Goal: Submit feedback/report problem: Submit feedback/report problem

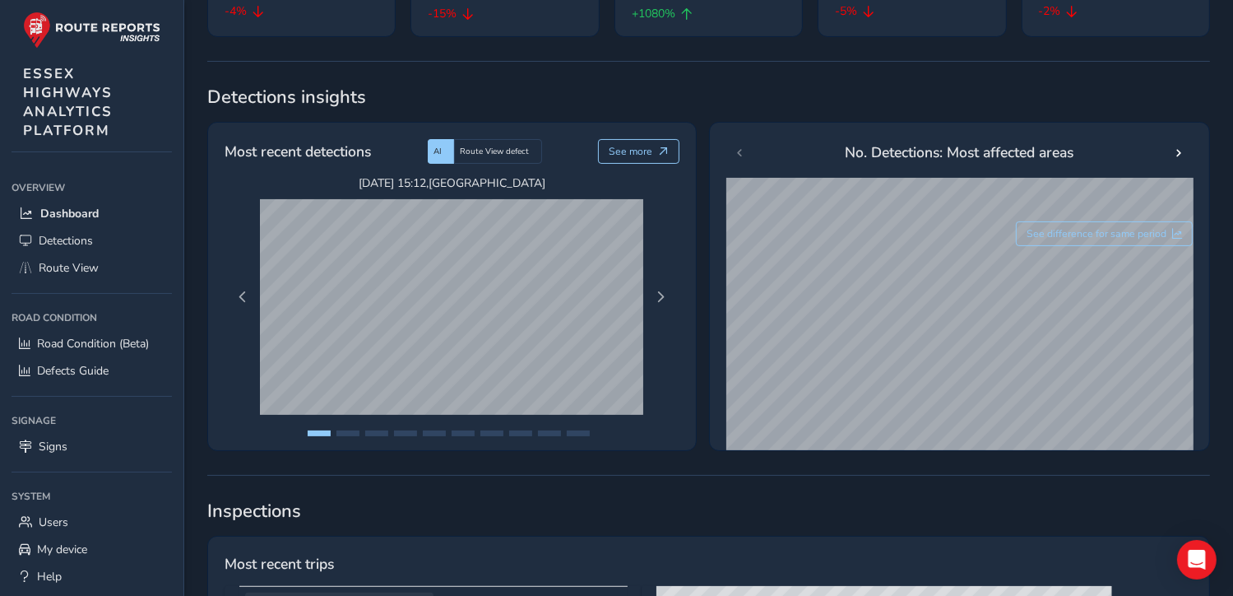
scroll to position [137, 0]
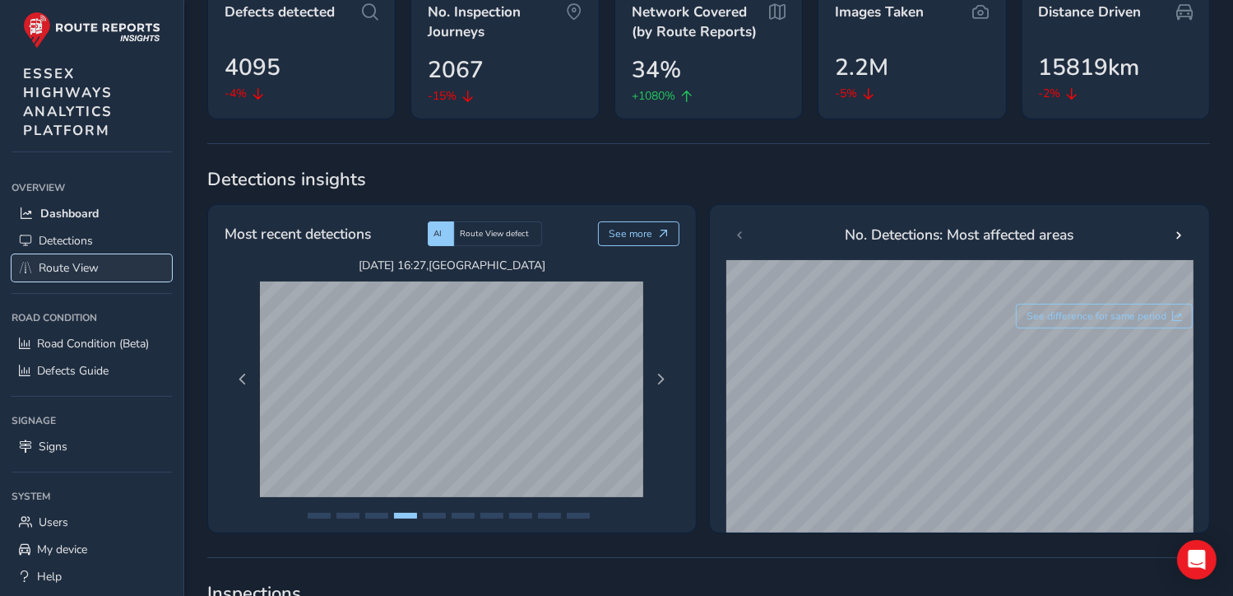
click at [56, 265] on span "Route View" at bounding box center [69, 268] width 60 height 16
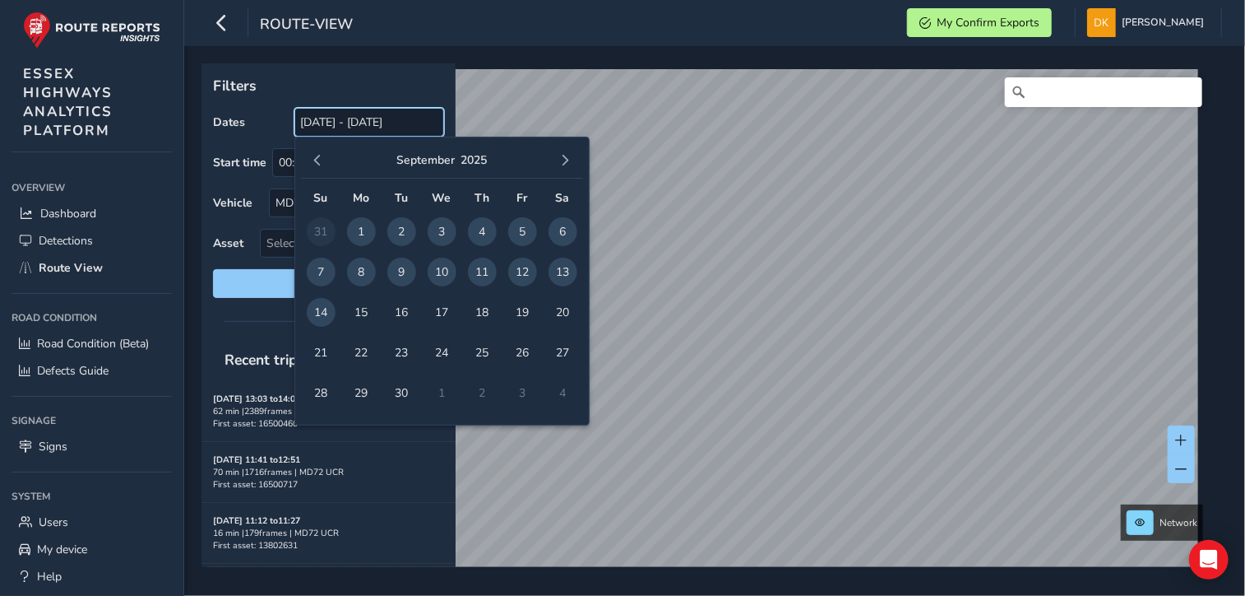
click at [342, 120] on input "[DATE] - [DATE]" at bounding box center [369, 122] width 150 height 29
click at [361, 277] on span "8" at bounding box center [361, 271] width 29 height 29
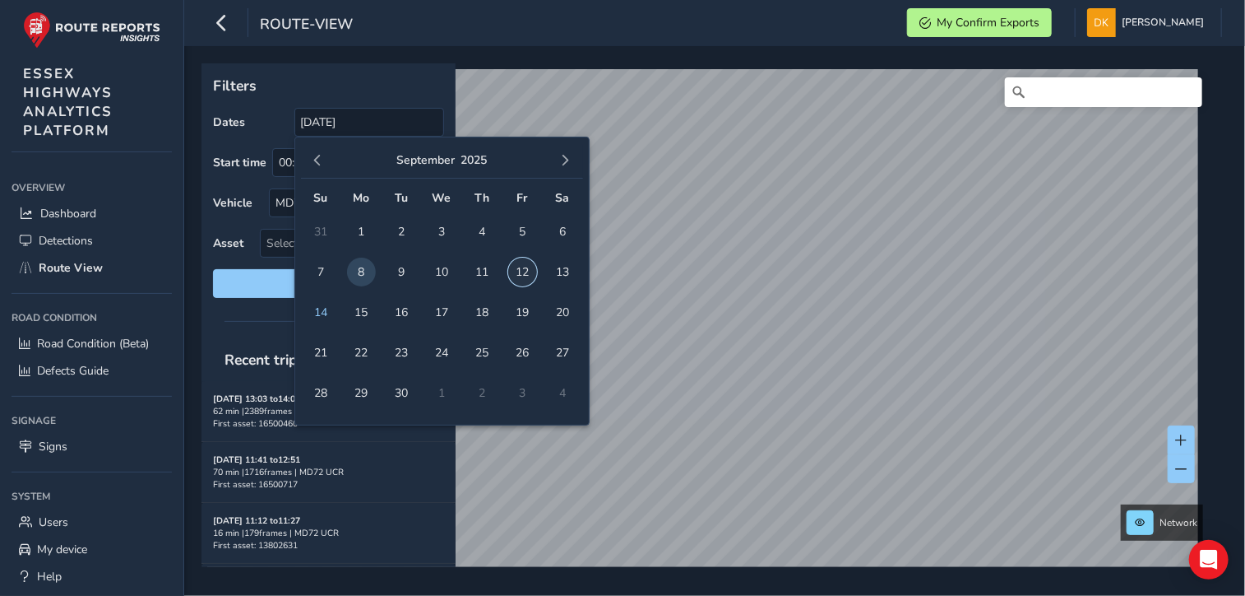
click at [524, 269] on span "12" at bounding box center [522, 271] width 29 height 29
type input "[DATE] - [DATE]"
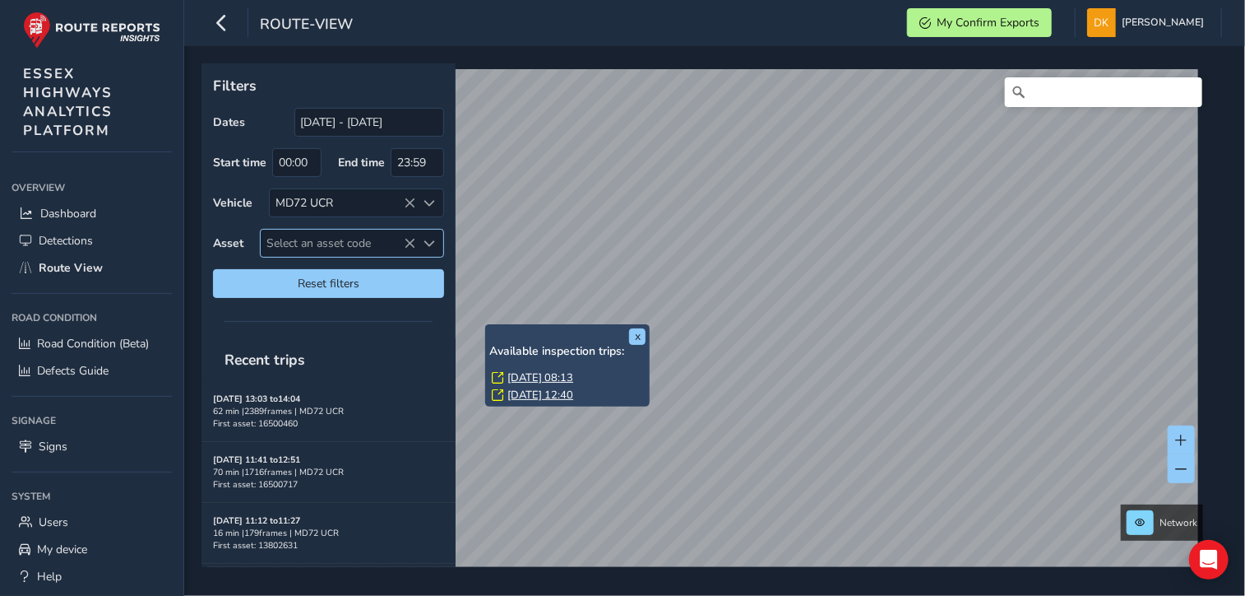
click at [321, 239] on span "Select an asset code" at bounding box center [338, 242] width 155 height 27
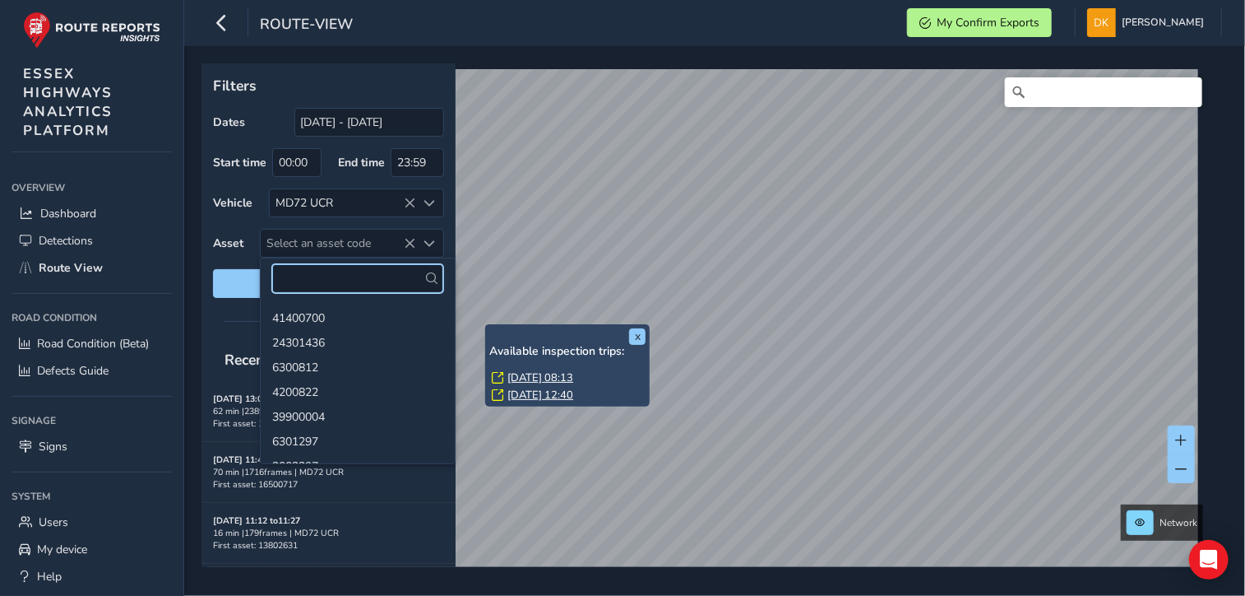
paste input "13800446"
type input "13800446"
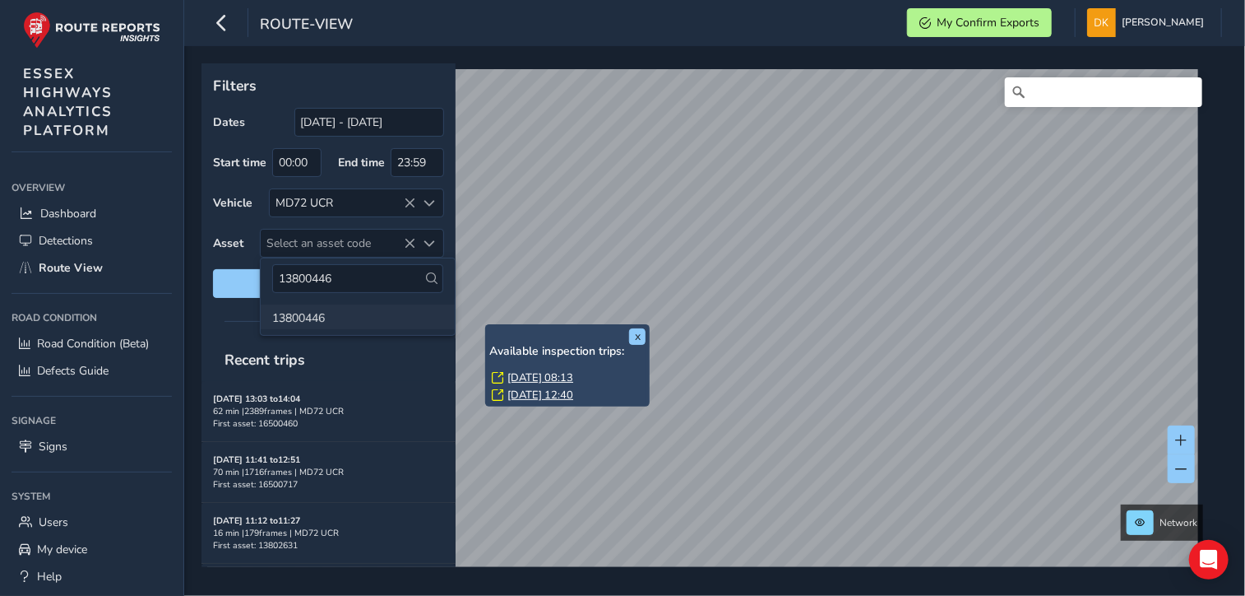
click at [316, 319] on li "13800446" at bounding box center [358, 316] width 194 height 25
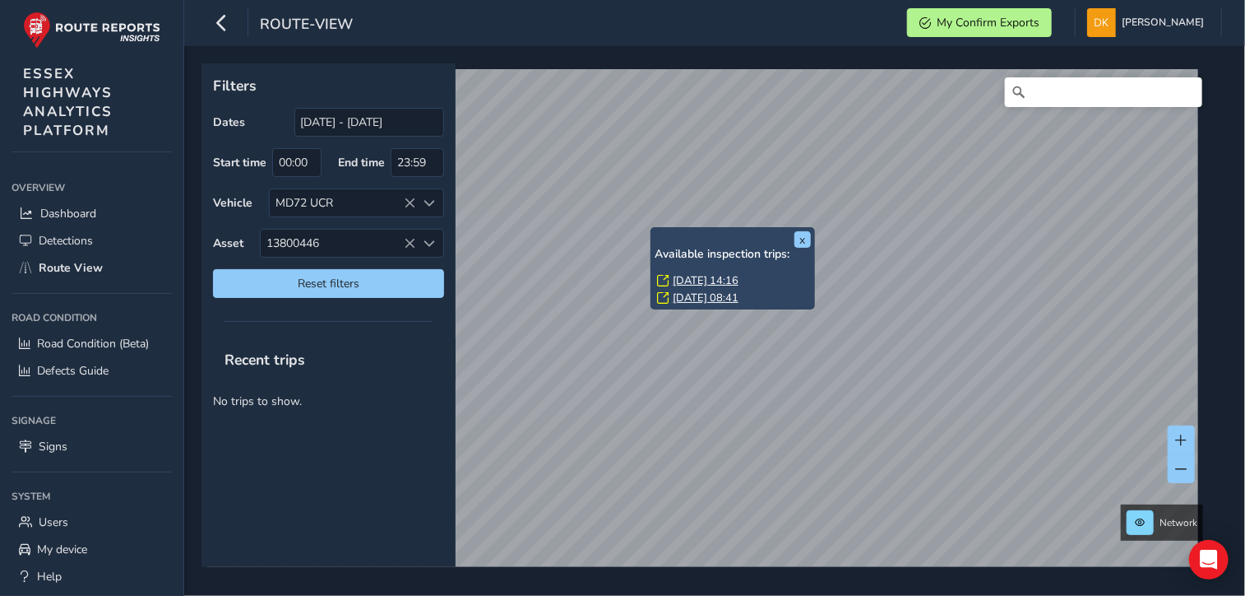
click at [697, 280] on link "[DATE] 14:16" at bounding box center [706, 280] width 66 height 15
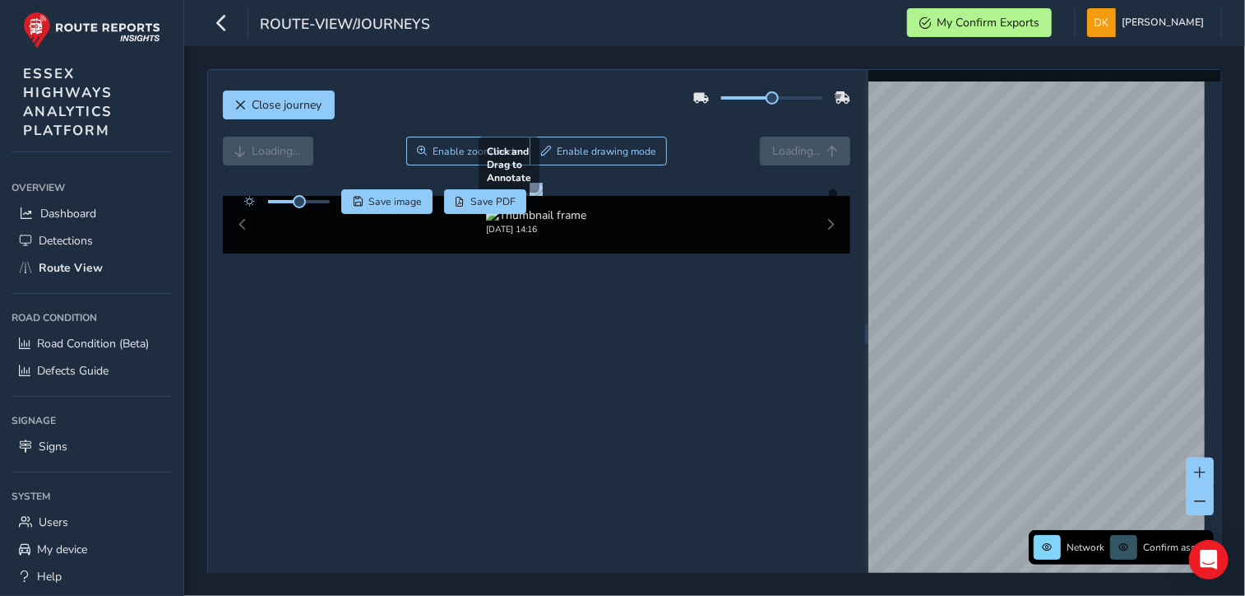
drag, startPoint x: 855, startPoint y: 350, endPoint x: 760, endPoint y: 341, distance: 94.9
click at [760, 341] on div "Close journey Loading... Enable zoom mode Enable drawing mode Loading... Click …" at bounding box center [536, 334] width 657 height 528
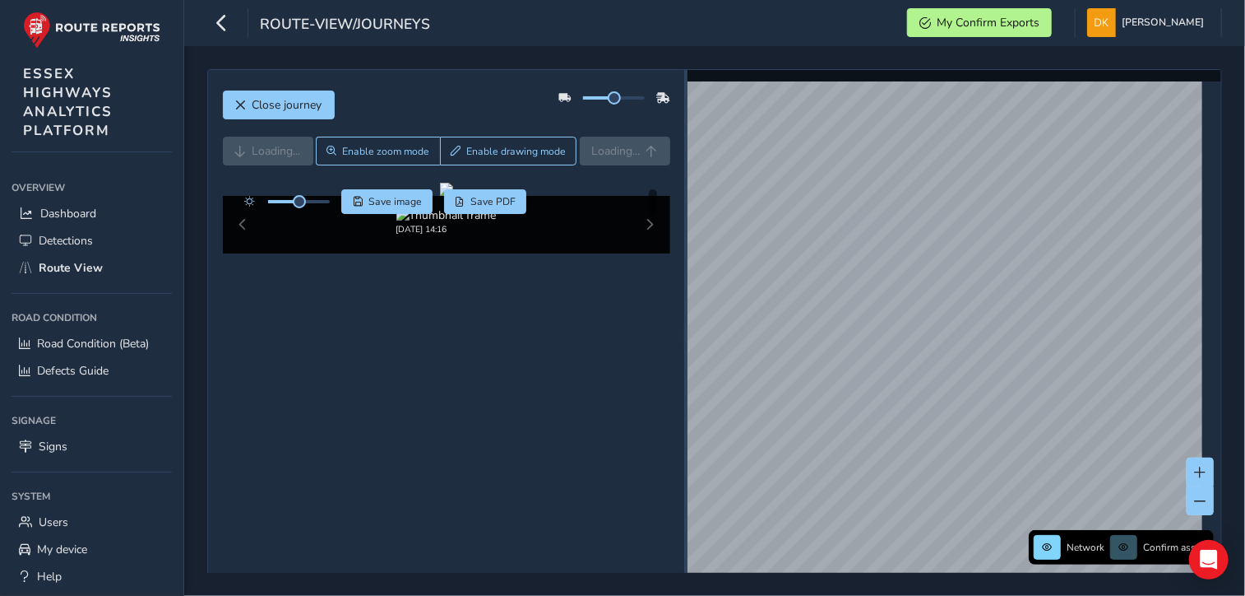
drag, startPoint x: 855, startPoint y: 346, endPoint x: 678, endPoint y: 336, distance: 177.9
click at [678, 336] on div "Close journey Loading... Enable zoom mode Enable drawing mode Loading... Click …" at bounding box center [714, 334] width 1015 height 530
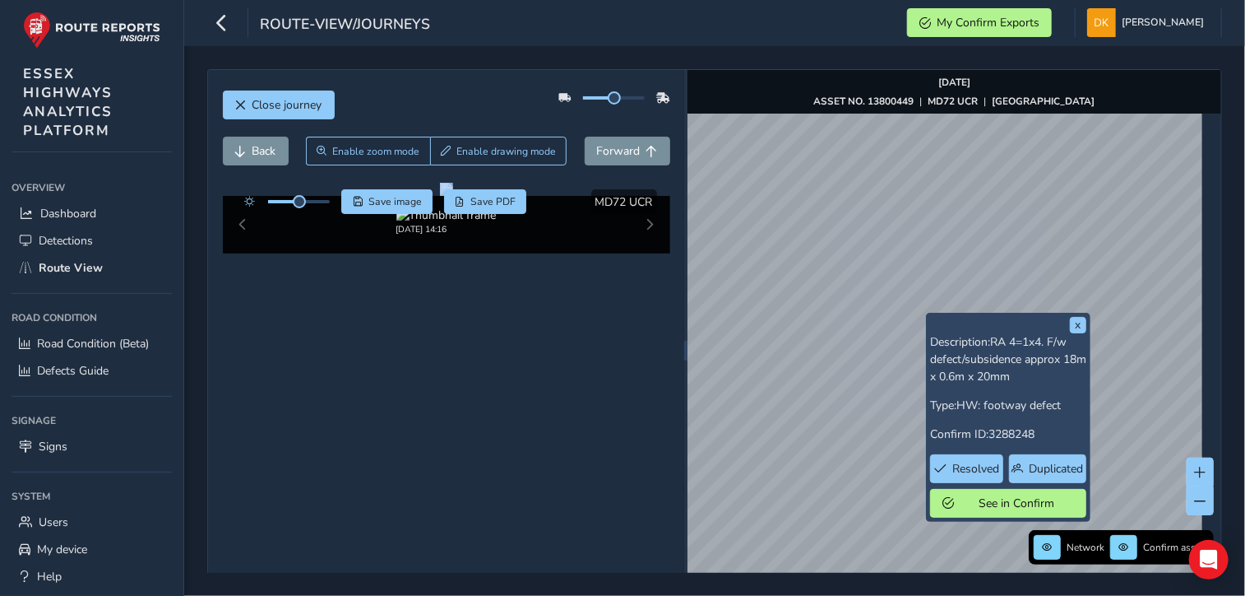
click at [1063, 406] on div "x Description: RA 4=1x4. F/w defect/subsidence approx 18m x 0.6m x 20mm Type: H…" at bounding box center [955, 350] width 534 height 560
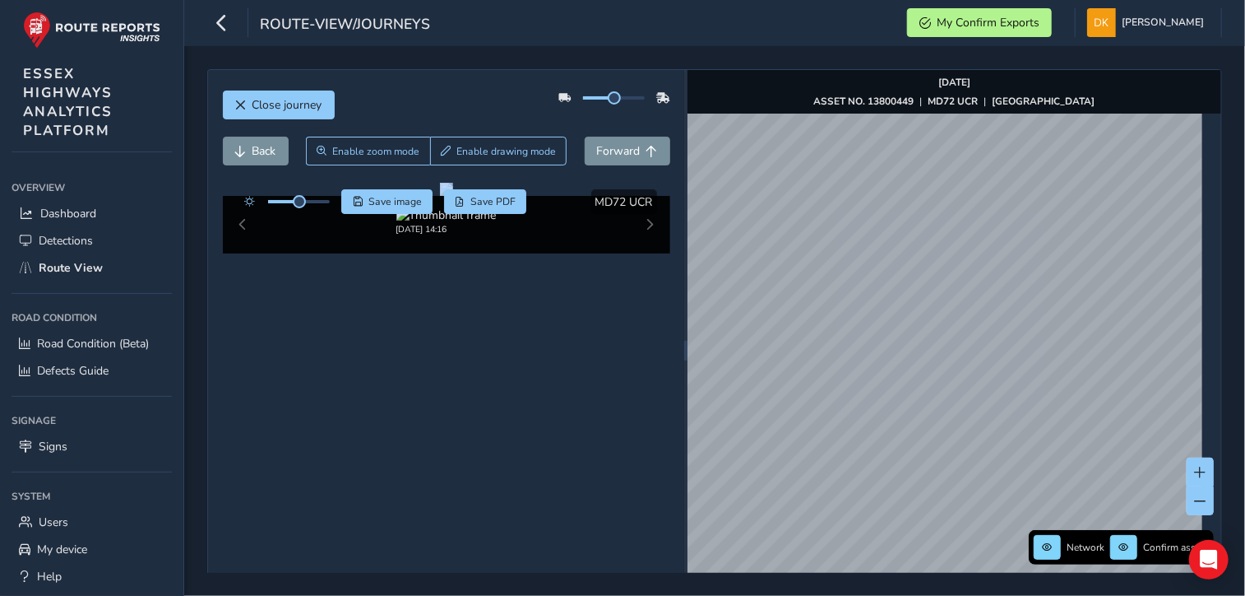
click at [1049, 531] on div "Network Confirm assets [DATE] ASSET NO. 13800449 | MD72 UCR | [GEOGRAPHIC_DATA]" at bounding box center [955, 350] width 534 height 560
click at [874, 80] on div "Network Confirm assets [DATE] ASSET NO. 13800449 | MD72 UCR | [GEOGRAPHIC_DATA]" at bounding box center [955, 350] width 534 height 560
click at [937, 105] on div "Network Confirm assets [DATE] ASSET NO. 13800449 | MD72 UCR | [GEOGRAPHIC_DATA]" at bounding box center [955, 350] width 534 height 560
click at [968, 328] on img "Preview frame" at bounding box center [988, 321] width 41 height 13
click at [943, 331] on img "Preview frame" at bounding box center [963, 335] width 41 height 13
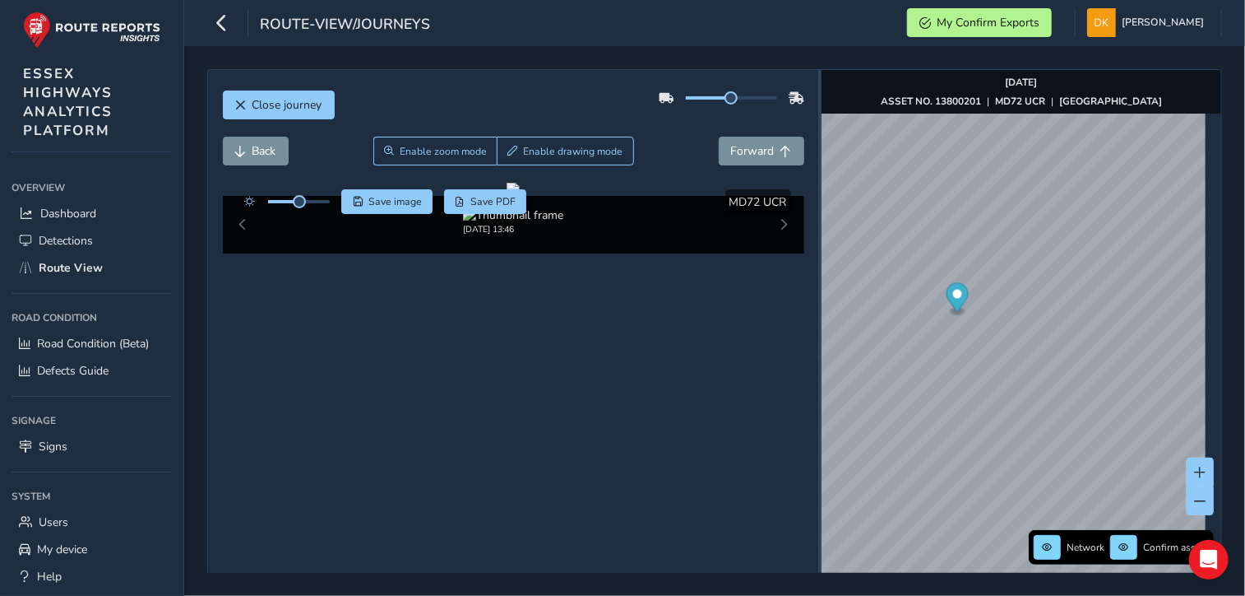
drag, startPoint x: 680, startPoint y: 348, endPoint x: 812, endPoint y: 353, distance: 131.7
click at [818, 354] on div at bounding box center [819, 351] width 3 height 20
click at [402, 200] on span "Save image" at bounding box center [394, 201] width 53 height 13
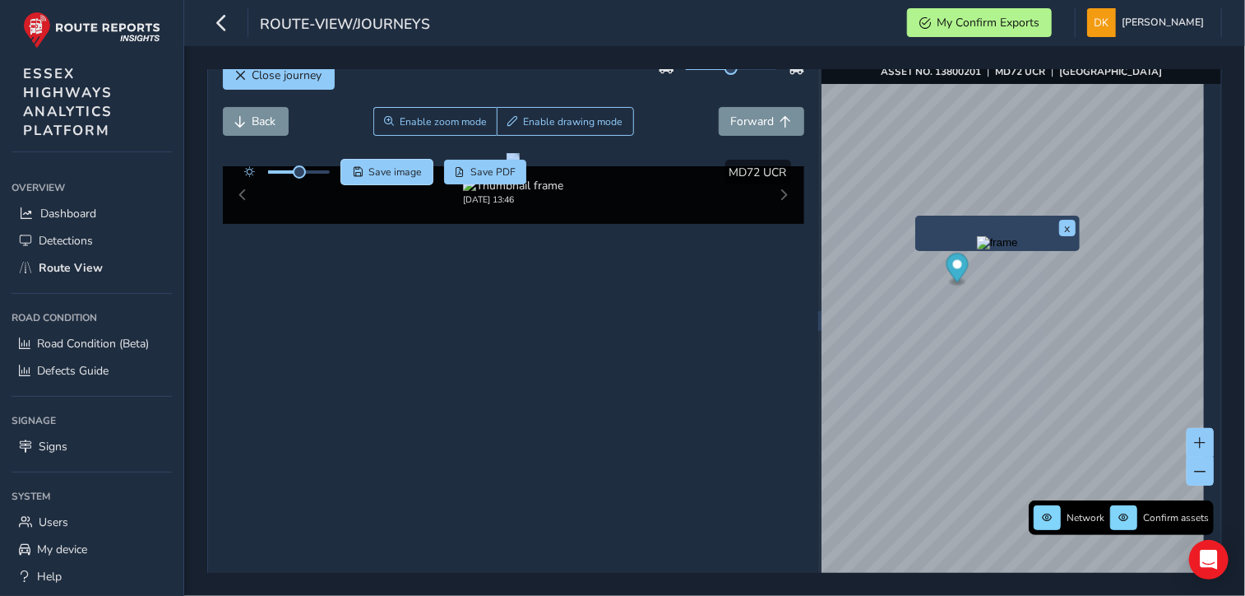
scroll to position [58, 0]
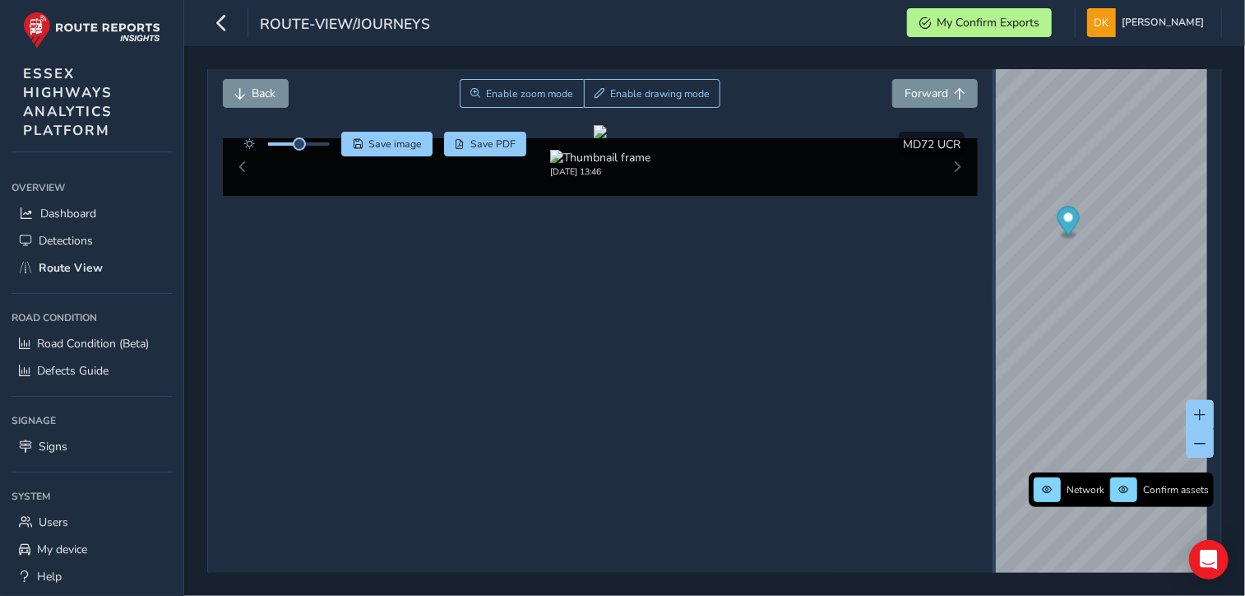
drag, startPoint x: 813, startPoint y: 295, endPoint x: 977, endPoint y: 298, distance: 164.5
click at [993, 299] on div at bounding box center [994, 292] width 3 height 560
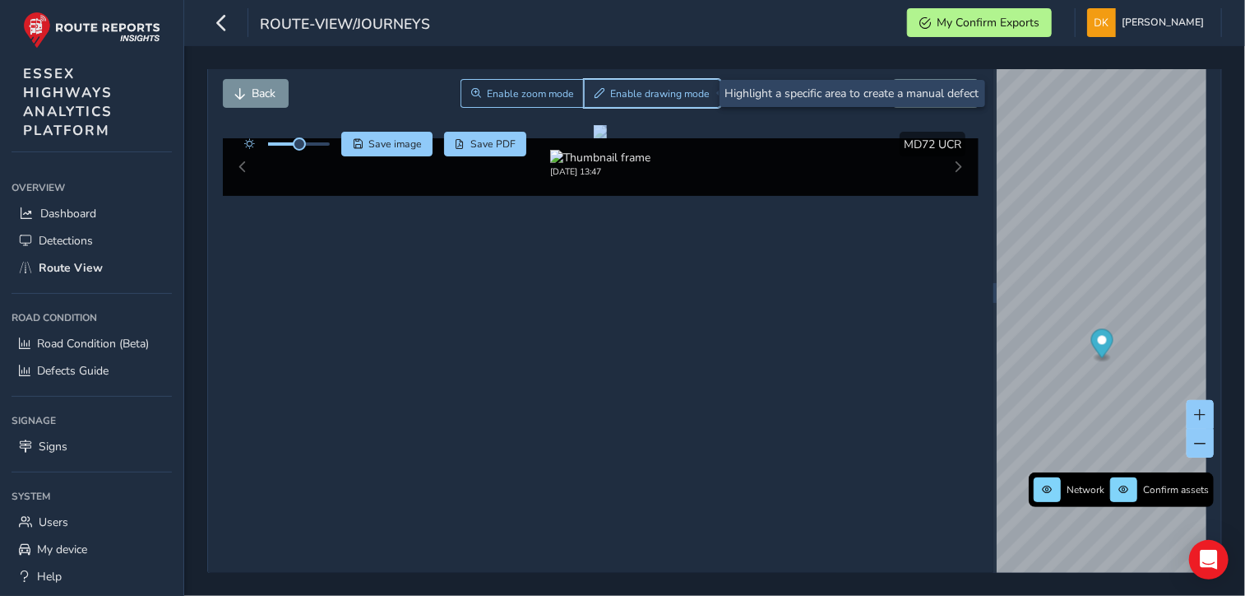
click at [644, 94] on span "Enable drawing mode" at bounding box center [661, 93] width 100 height 13
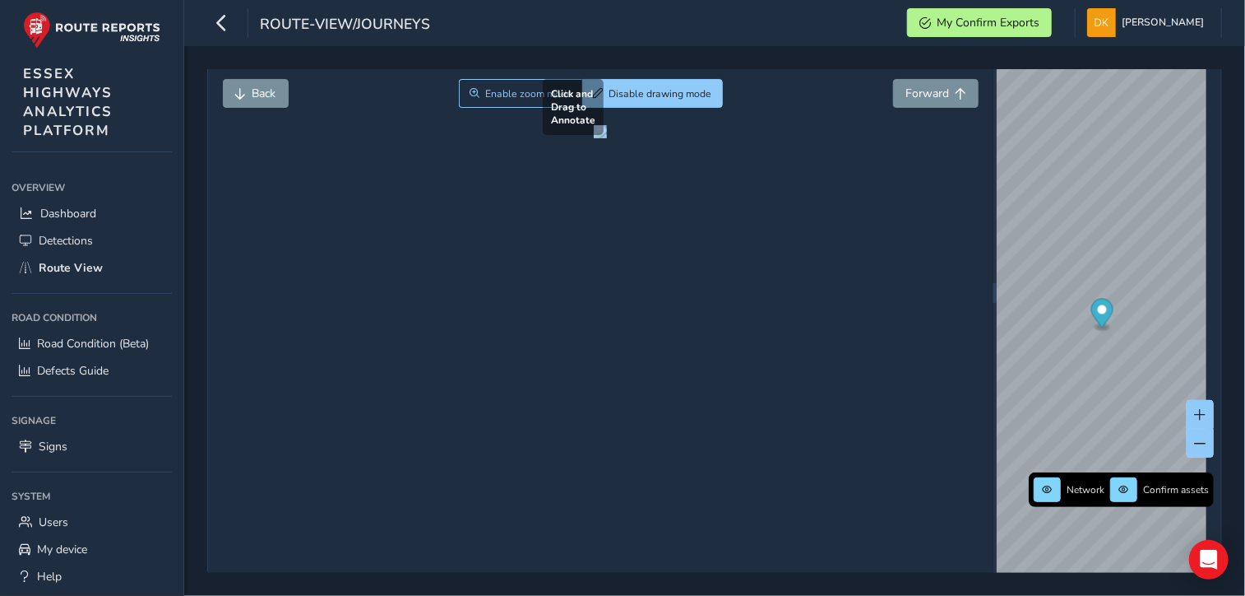
click at [607, 138] on div at bounding box center [600, 131] width 13 height 13
drag, startPoint x: 433, startPoint y: 185, endPoint x: 922, endPoint y: 356, distance: 517.7
click at [607, 138] on div at bounding box center [600, 131] width 13 height 13
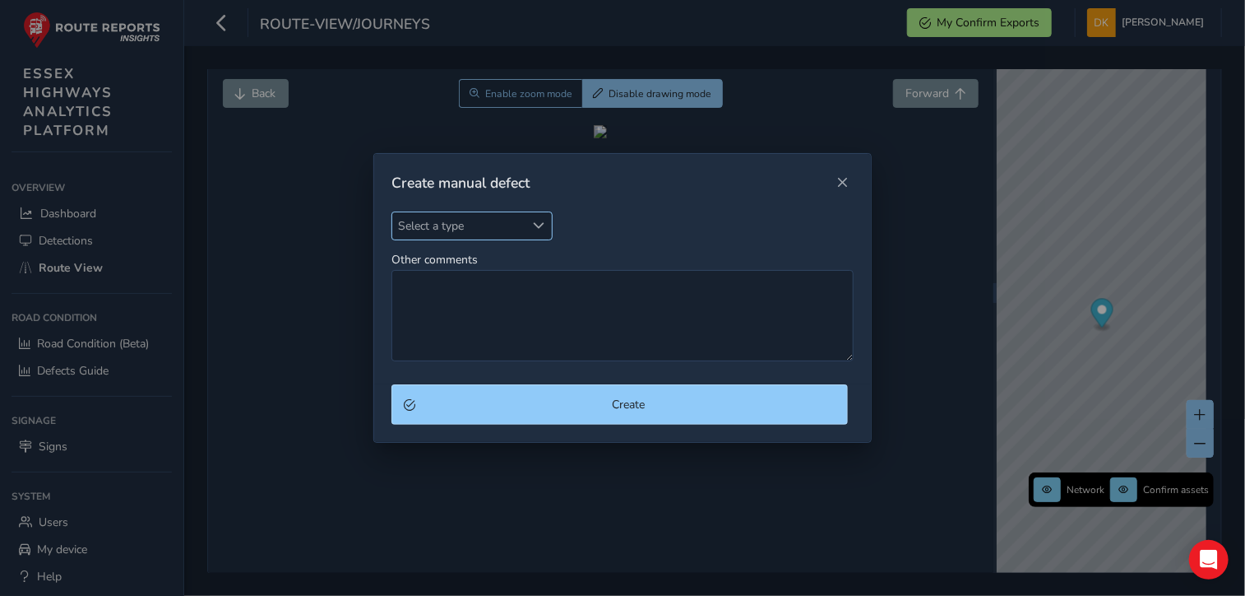
click at [537, 222] on span "Select a type" at bounding box center [539, 226] width 12 height 12
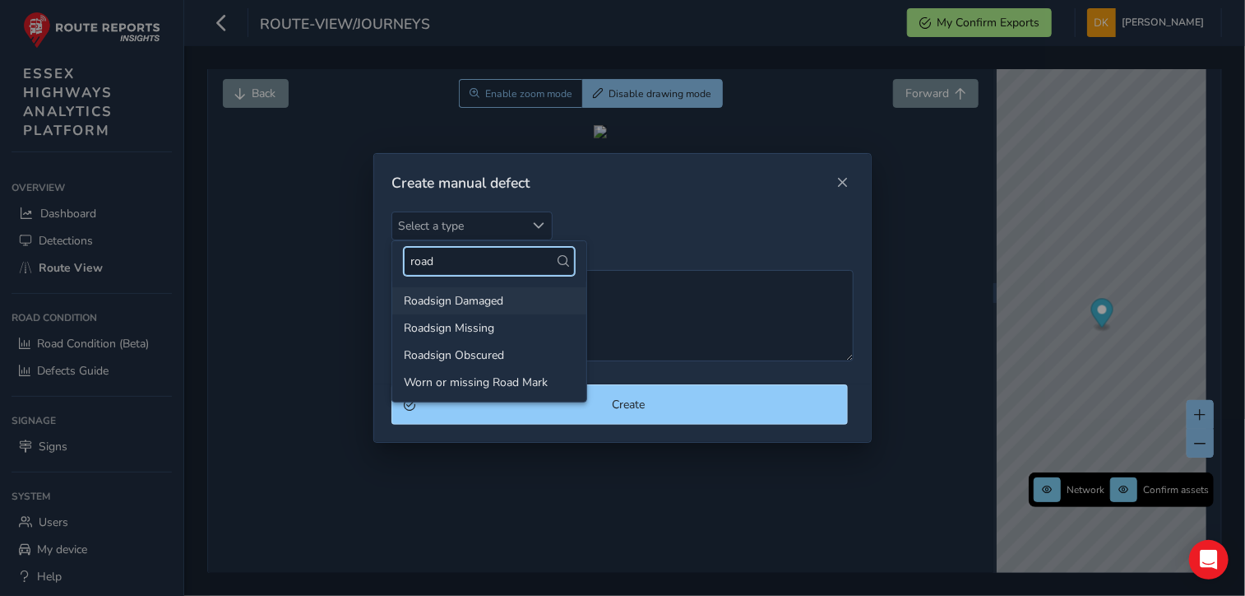
type input "road"
click at [482, 295] on li "Roadsign Damaged" at bounding box center [489, 300] width 194 height 27
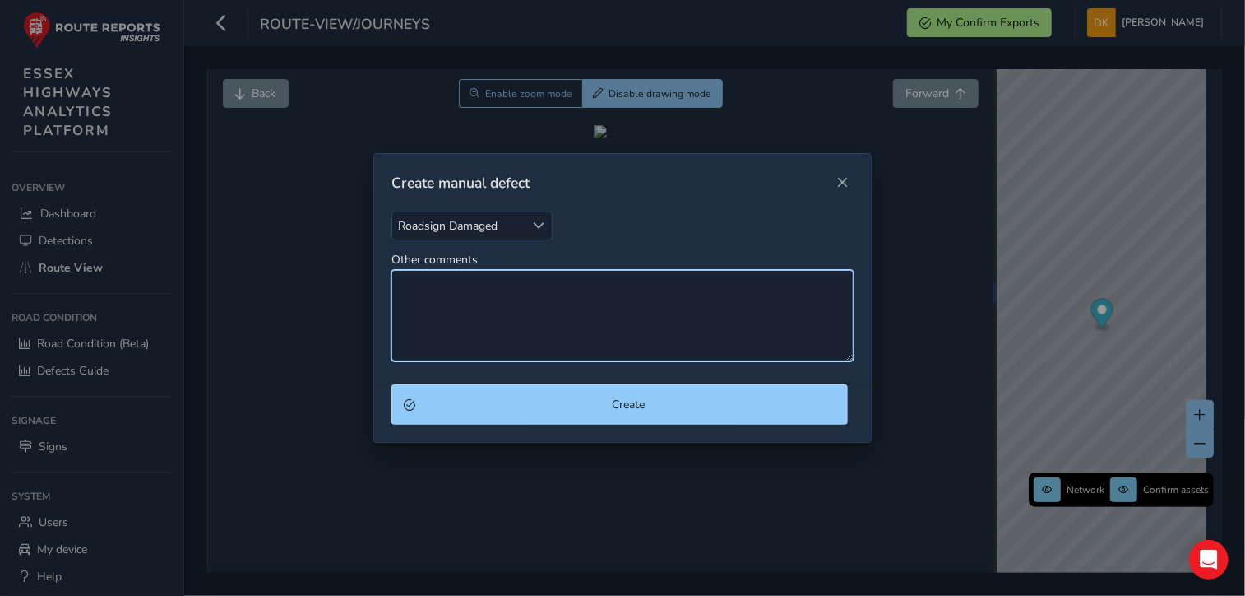
click at [434, 280] on textarea "Other comments" at bounding box center [623, 315] width 462 height 91
type textarea "R"
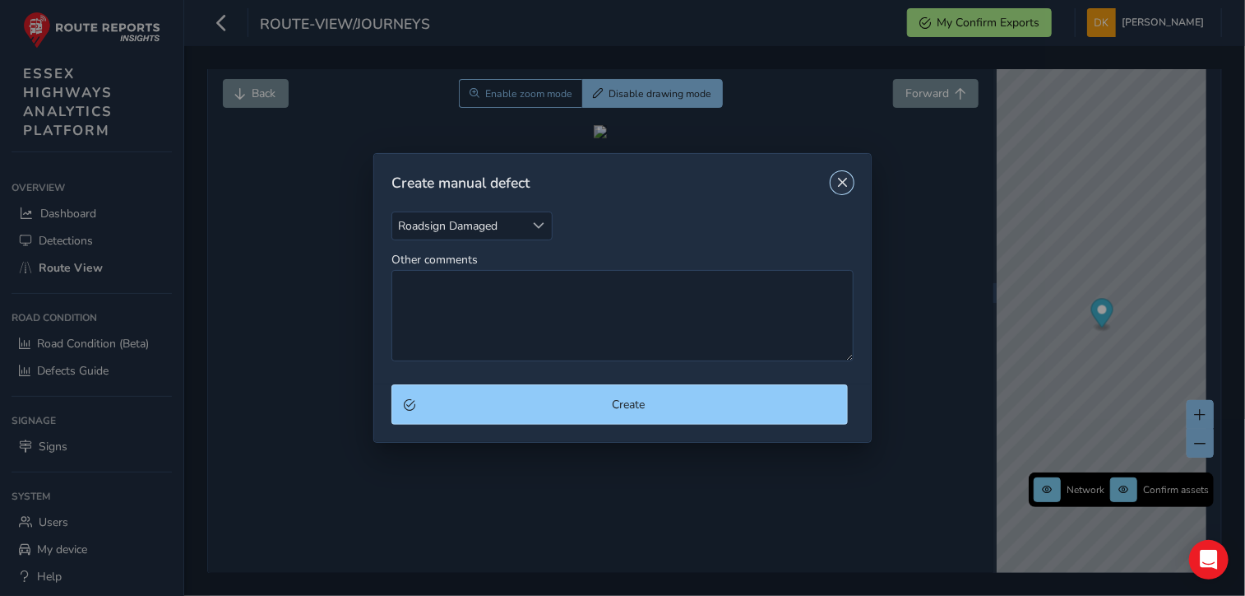
click at [844, 183] on span "Close" at bounding box center [842, 183] width 12 height 12
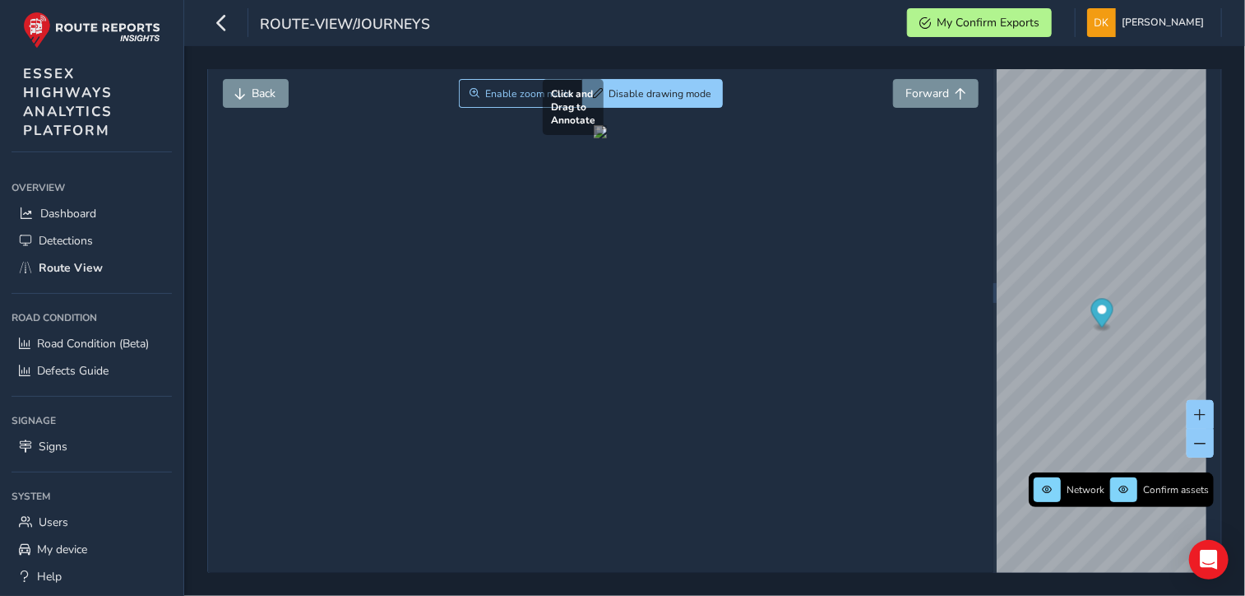
drag, startPoint x: 418, startPoint y: 181, endPoint x: 908, endPoint y: 359, distance: 521.4
click at [607, 138] on div at bounding box center [600, 131] width 13 height 13
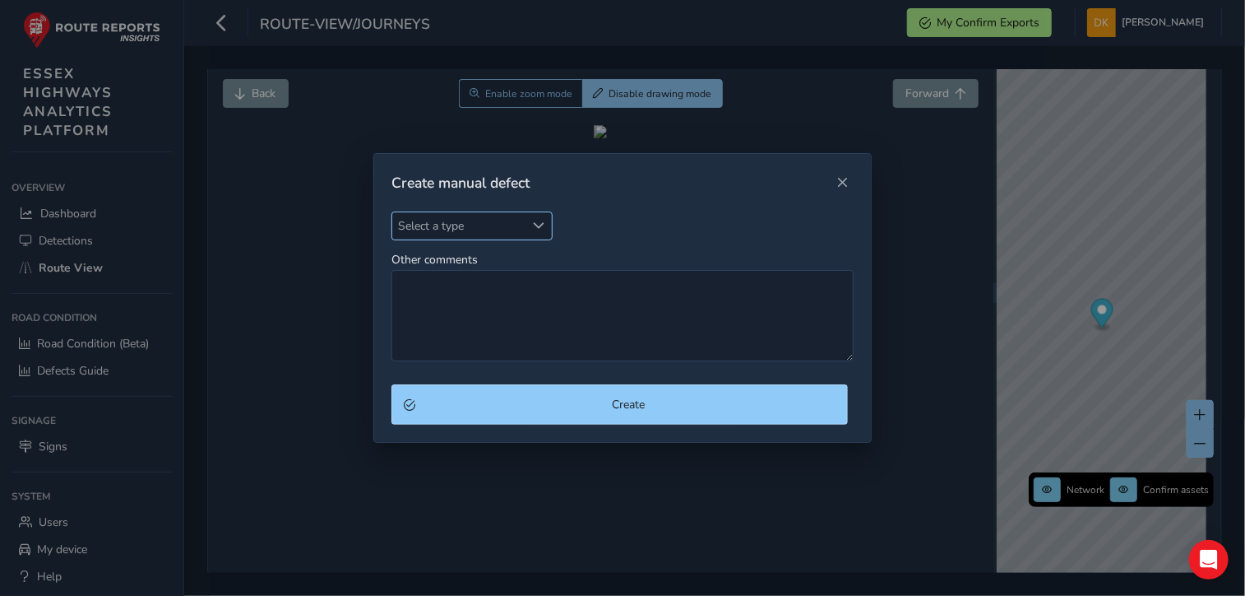
click at [536, 225] on span "Select a type" at bounding box center [539, 226] width 12 height 12
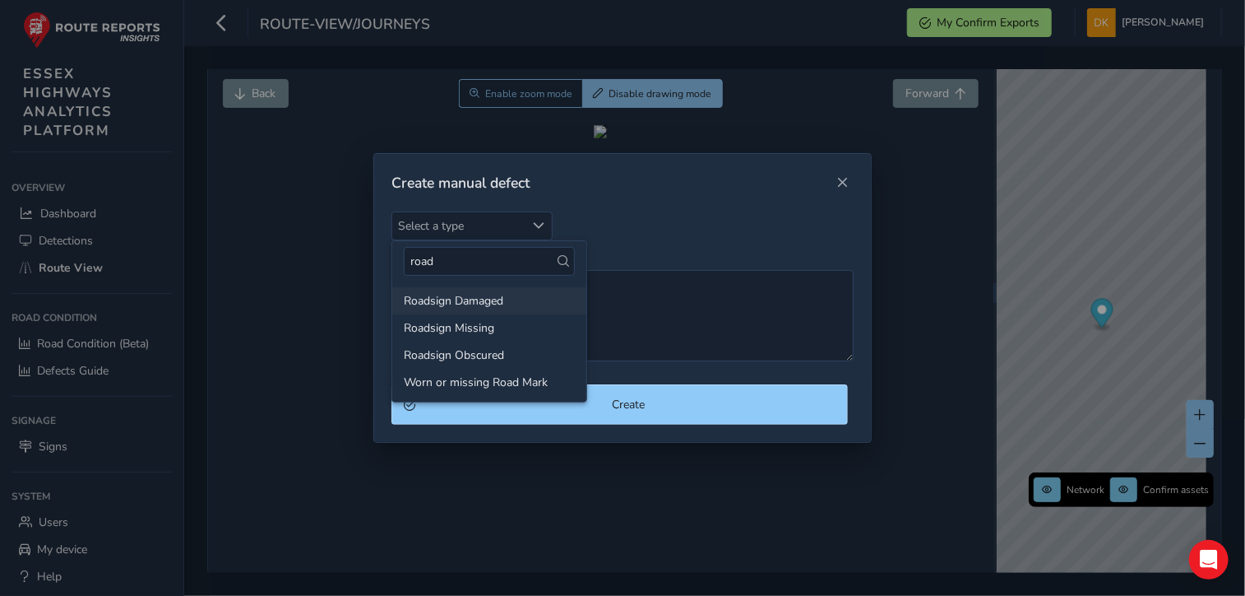
type input "road"
click at [473, 299] on li "Roadsign Damaged" at bounding box center [489, 300] width 194 height 27
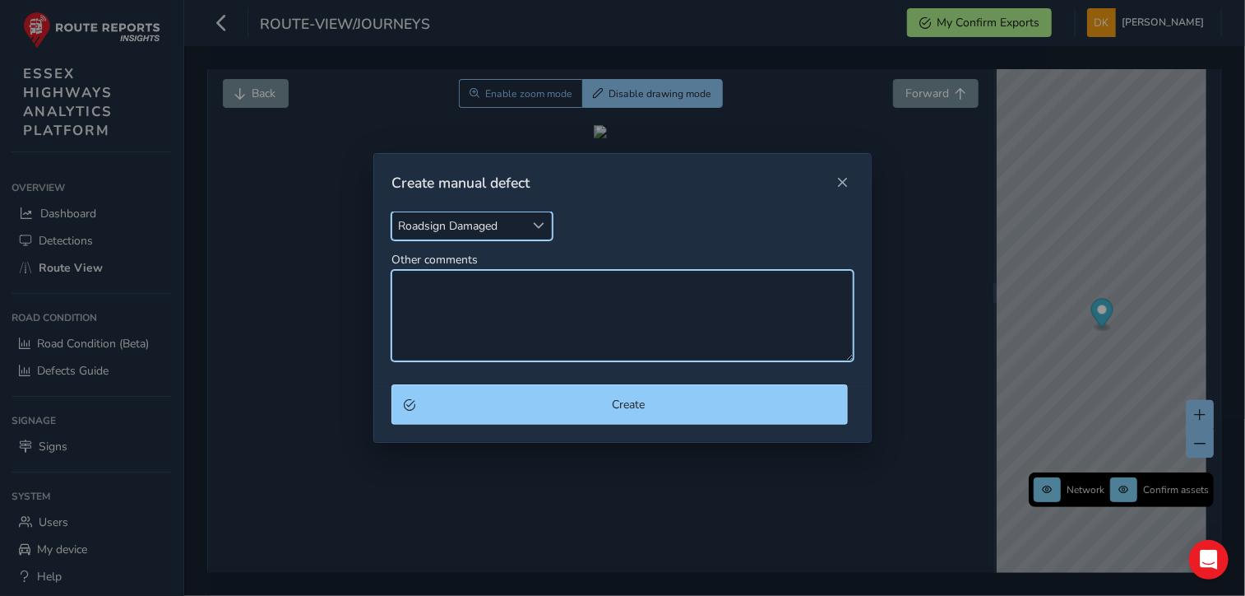
click at [464, 293] on textarea "Other comments" at bounding box center [623, 315] width 462 height 91
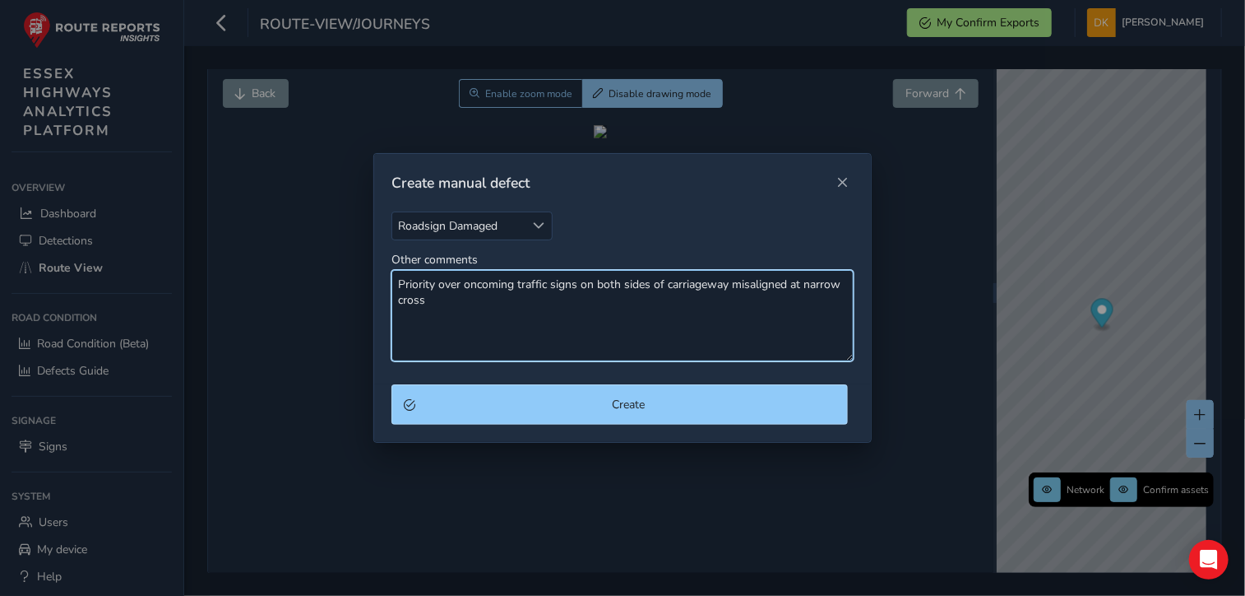
type textarea "Priority over oncoming traffic signs on both sides of carriageway misaligned at…"
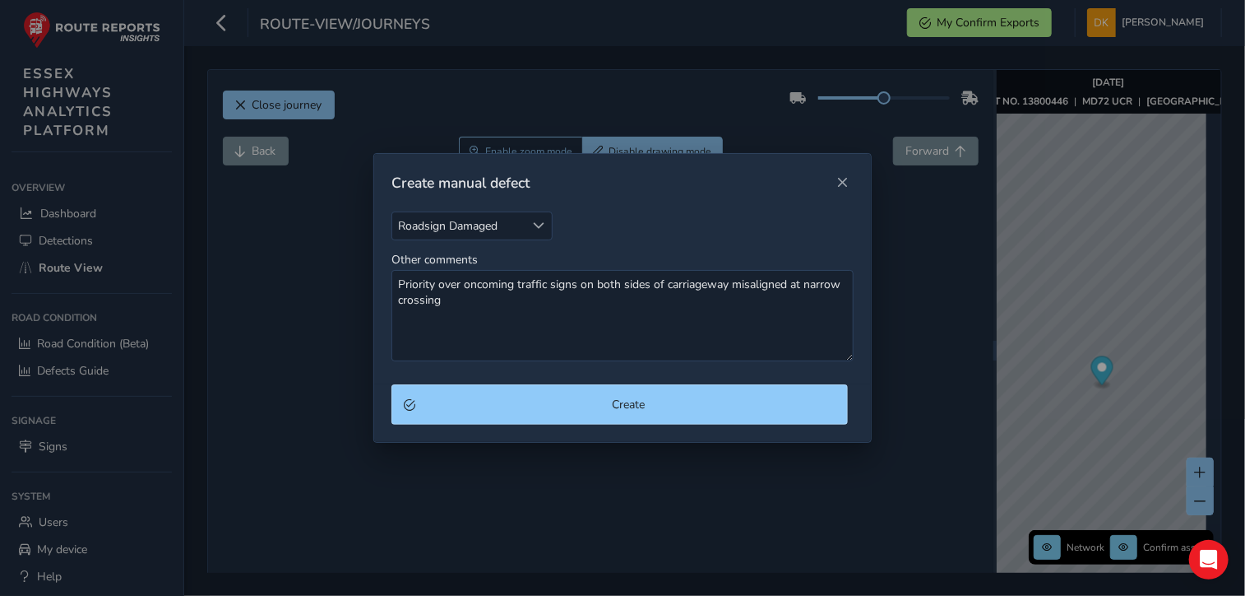
scroll to position [58, 0]
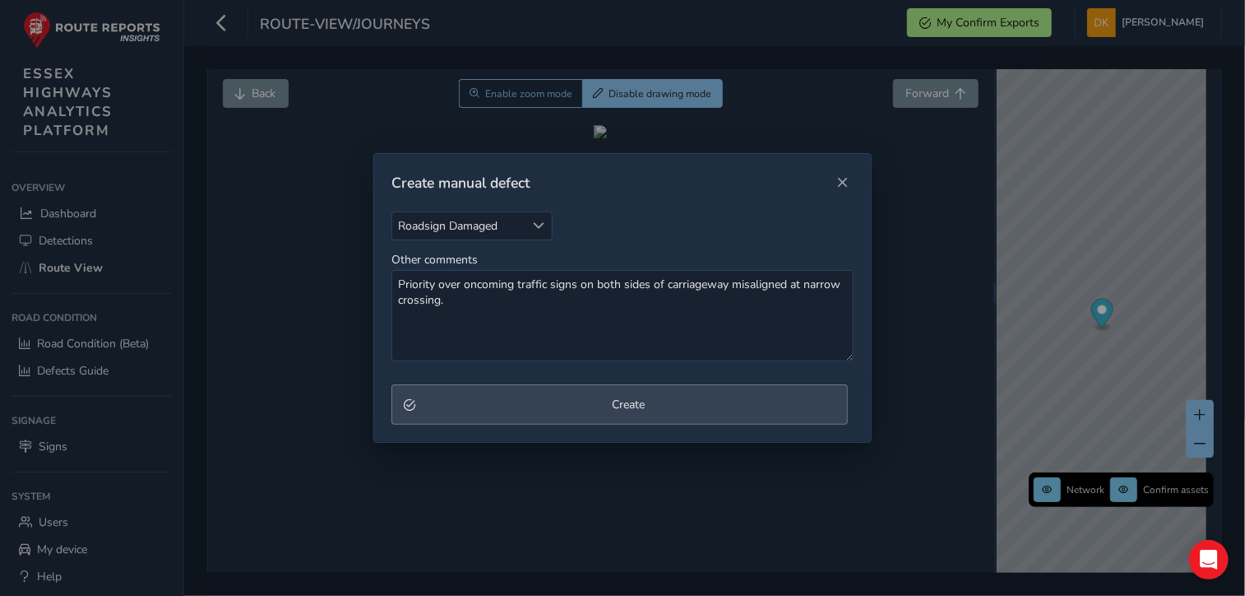
type textarea "Priority over oncoming traffic signs on both sides of carriageway misaligned at…"
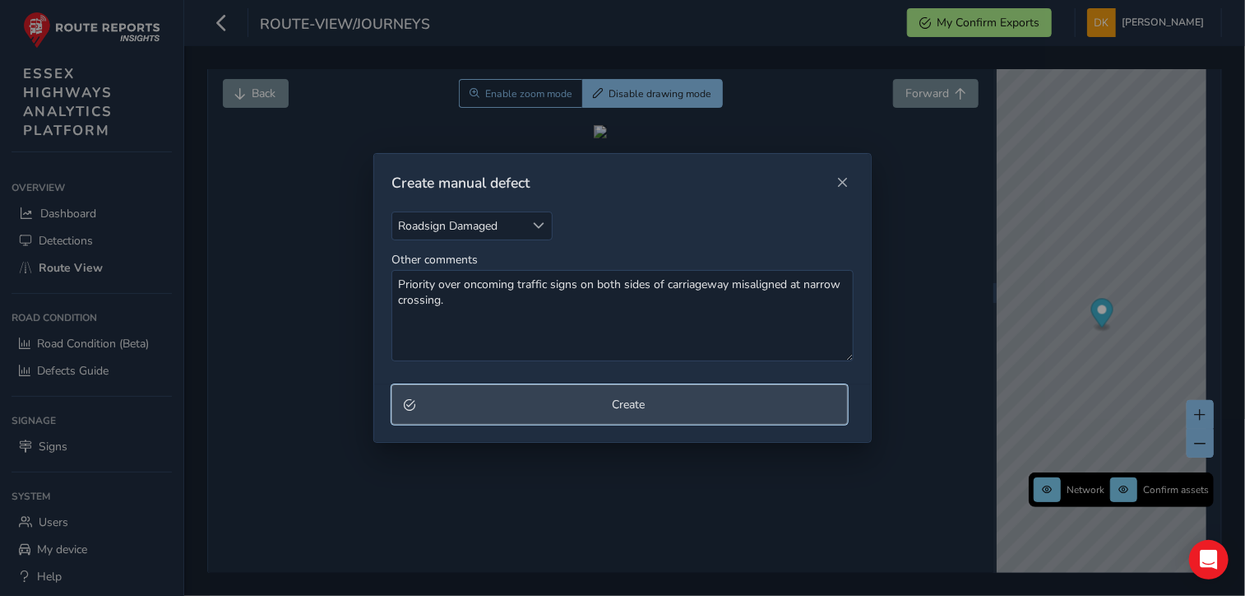
click at [642, 410] on span "Create" at bounding box center [628, 404] width 415 height 16
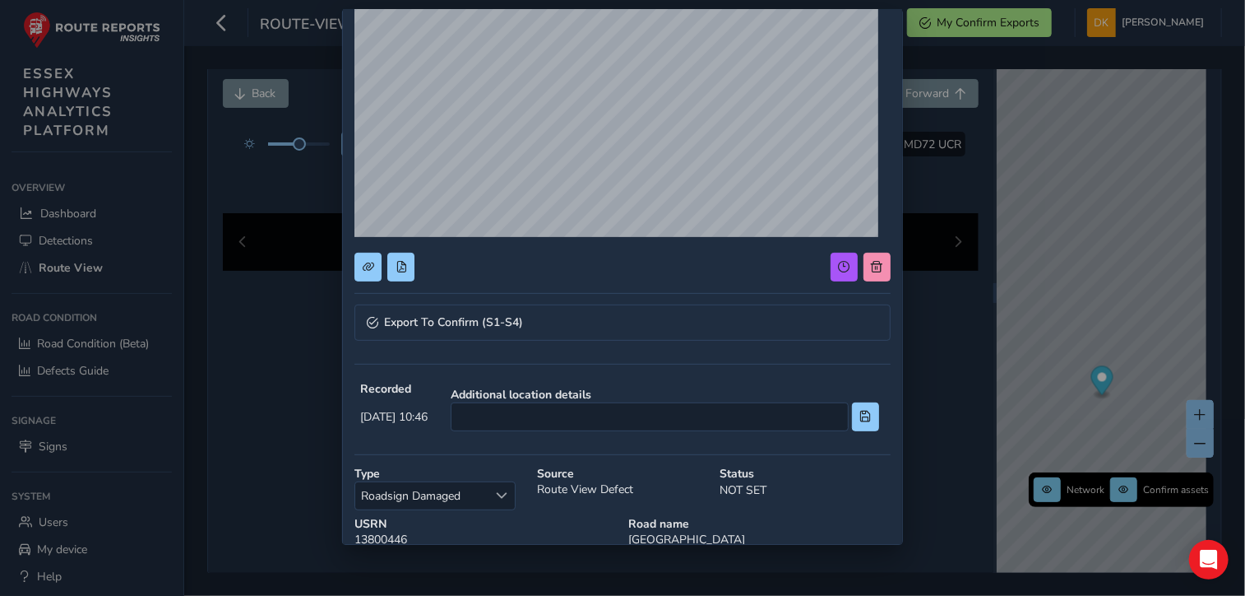
scroll to position [165, 0]
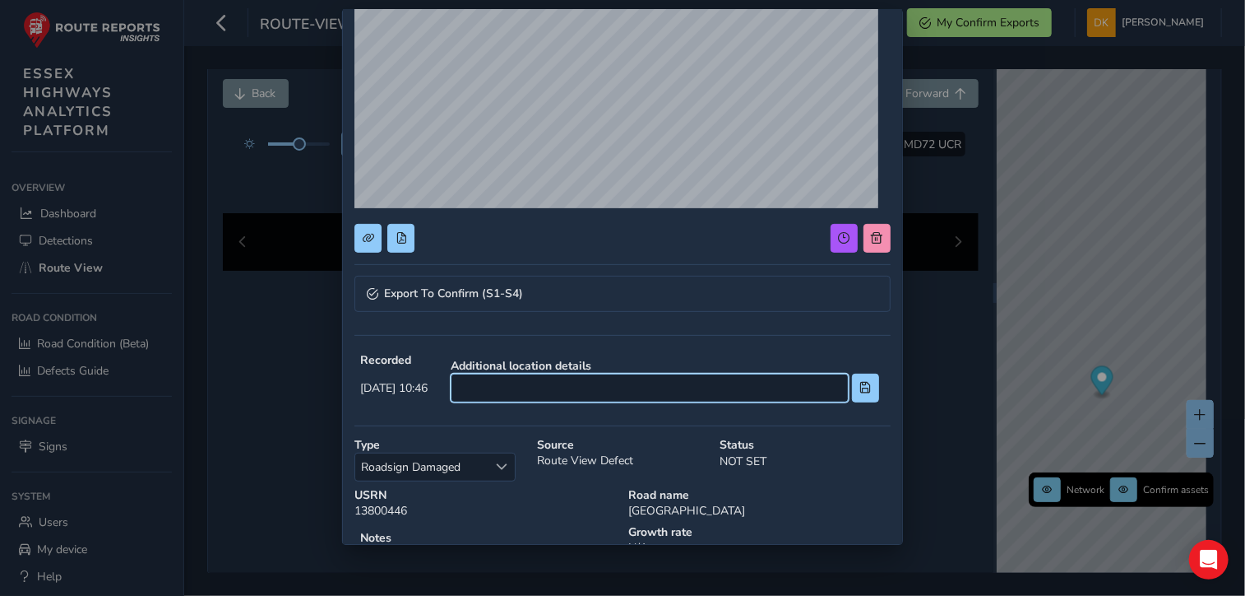
click at [554, 389] on input at bounding box center [650, 387] width 398 height 29
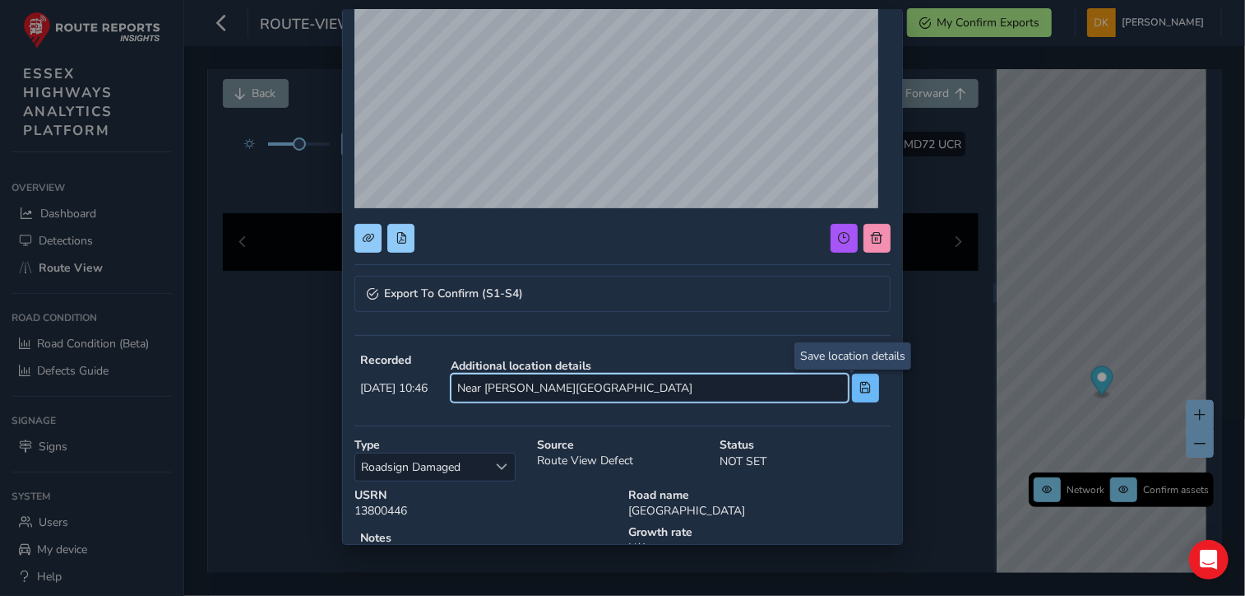
type input "Near Cobbin's Bridge"
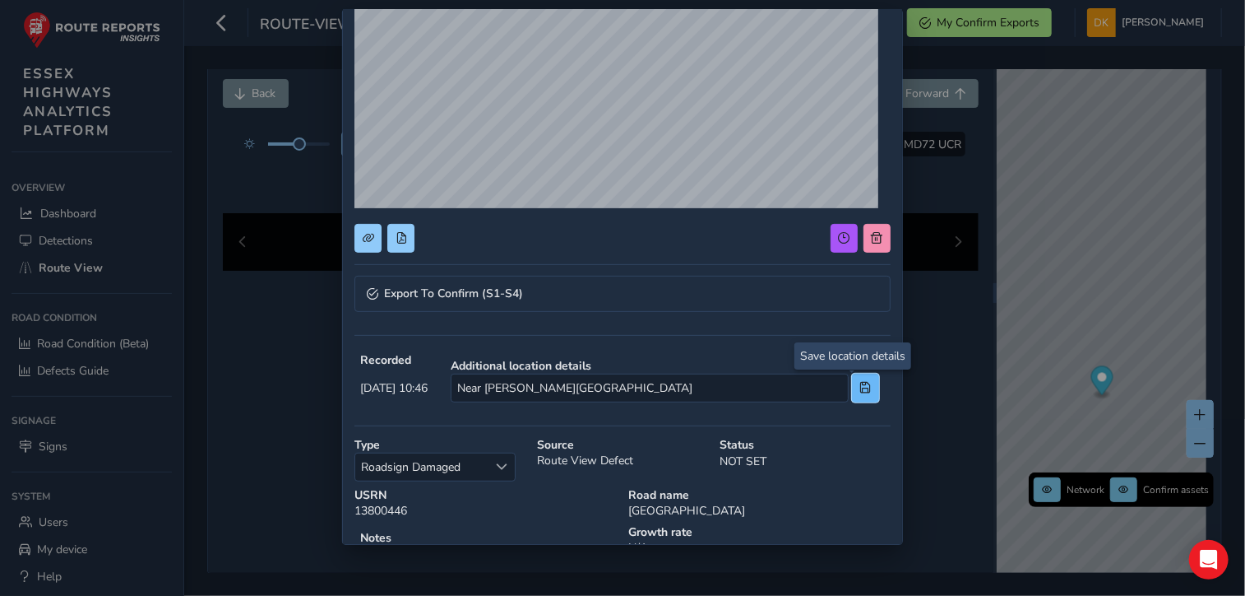
click at [860, 385] on span at bounding box center [866, 388] width 12 height 12
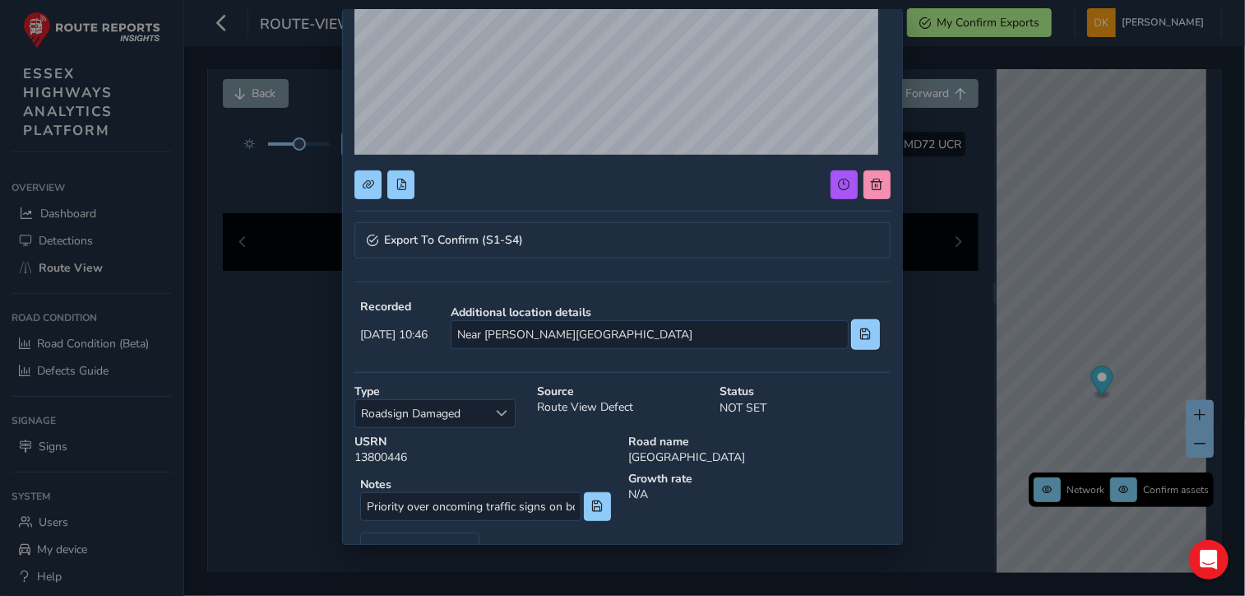
scroll to position [193, 0]
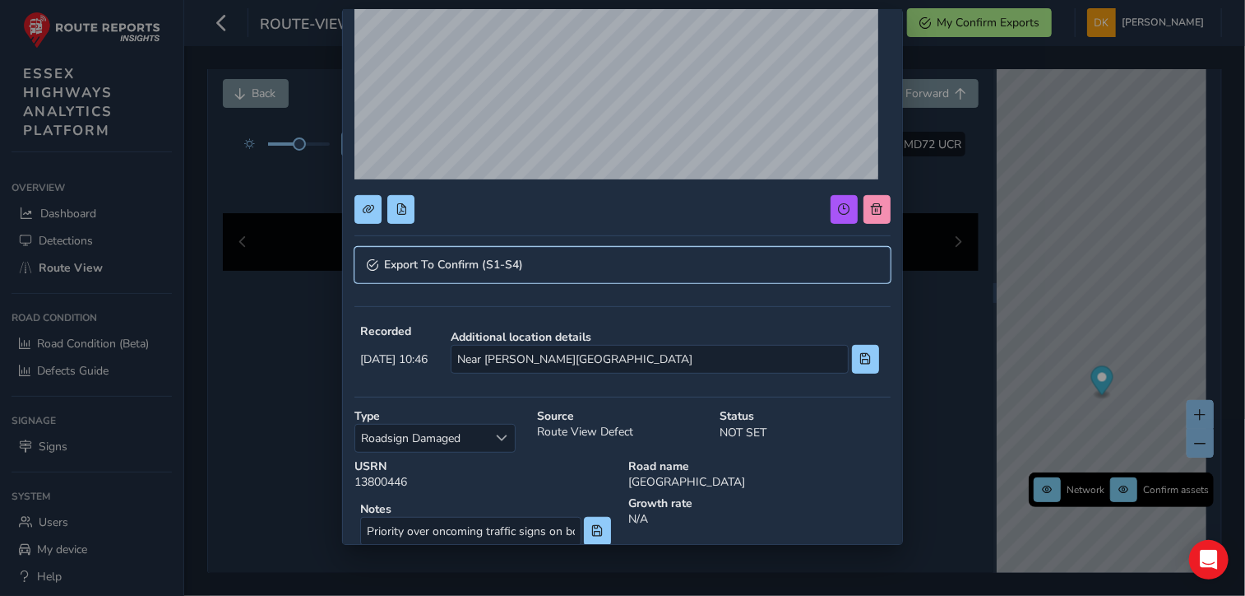
click at [464, 264] on span "Export To Confirm (S1-S4)" at bounding box center [453, 265] width 139 height 12
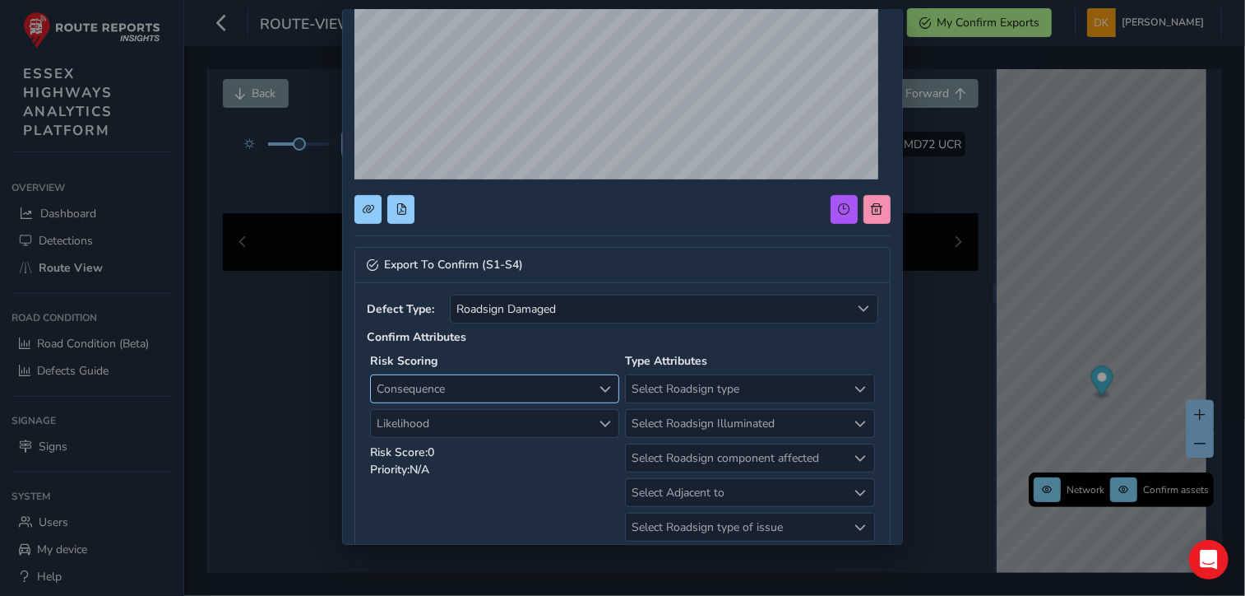
click at [600, 387] on span "Consequence" at bounding box center [606, 389] width 12 height 12
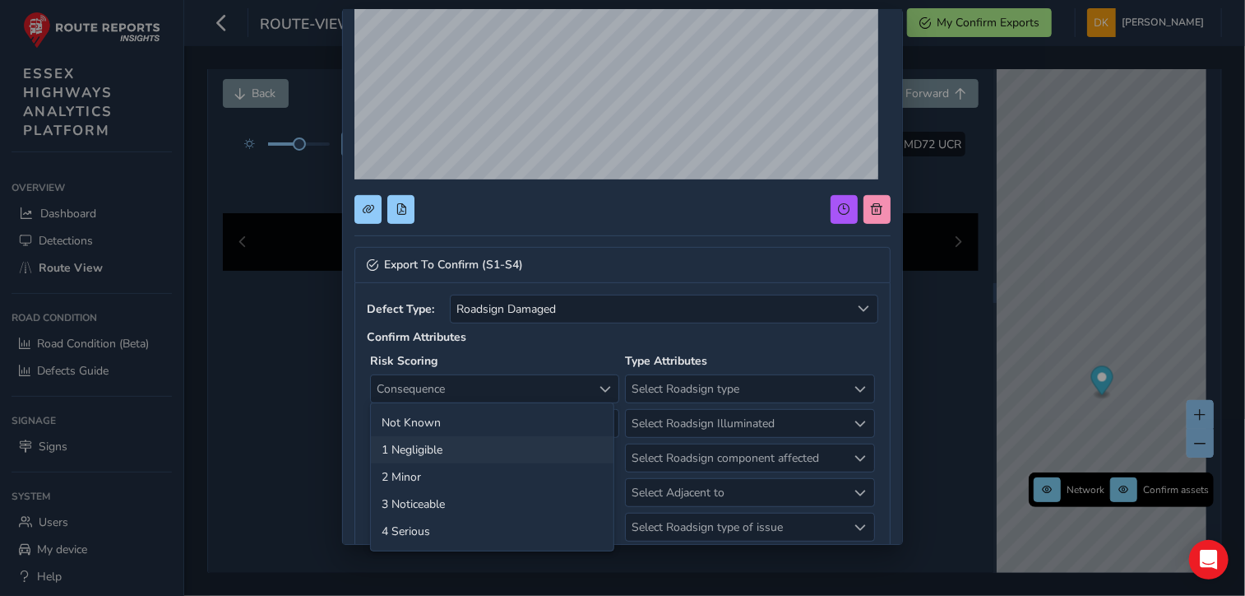
click at [429, 456] on li "1 Negligible" at bounding box center [492, 449] width 243 height 27
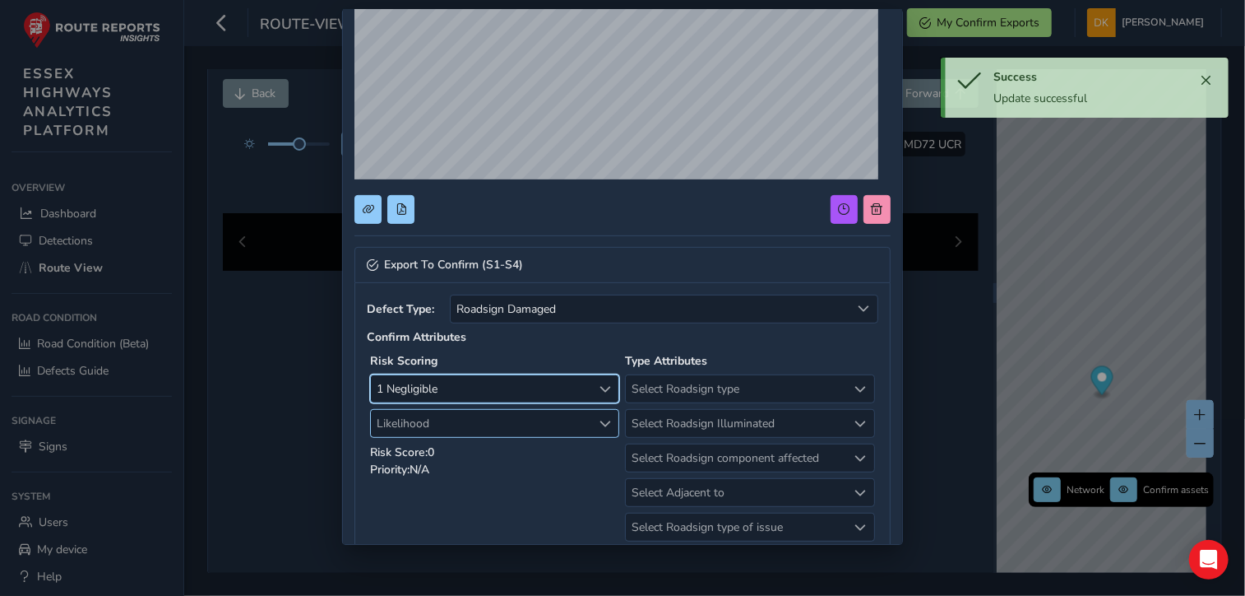
click at [603, 422] on span "Likelihood" at bounding box center [606, 424] width 12 height 12
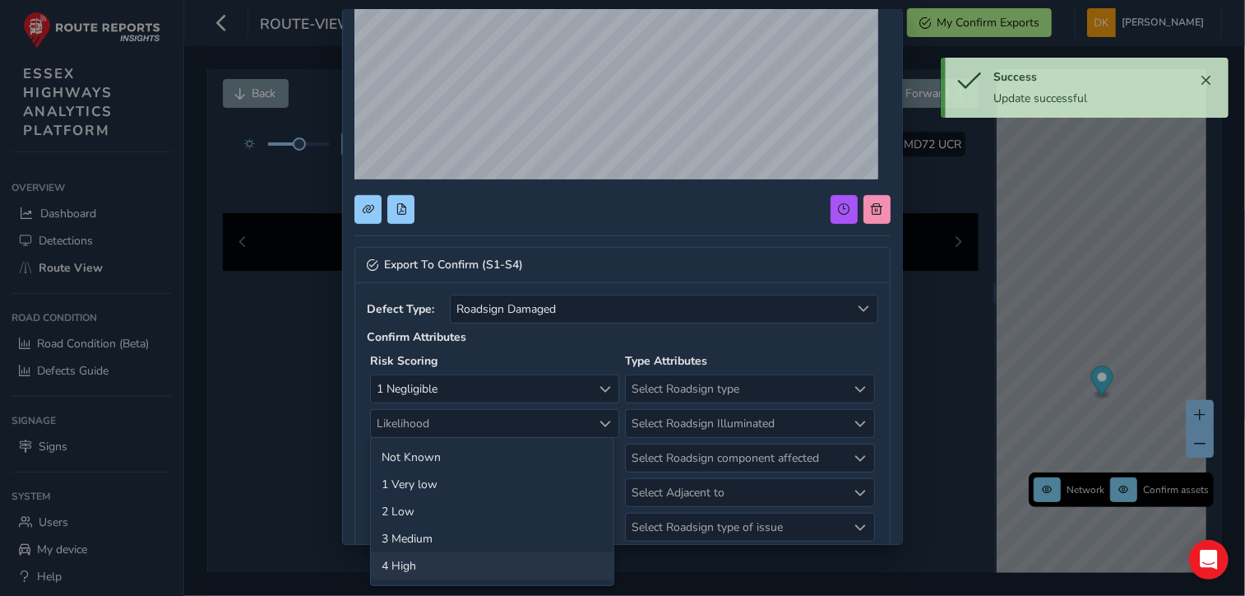
click at [401, 565] on li "4 High" at bounding box center [492, 565] width 243 height 27
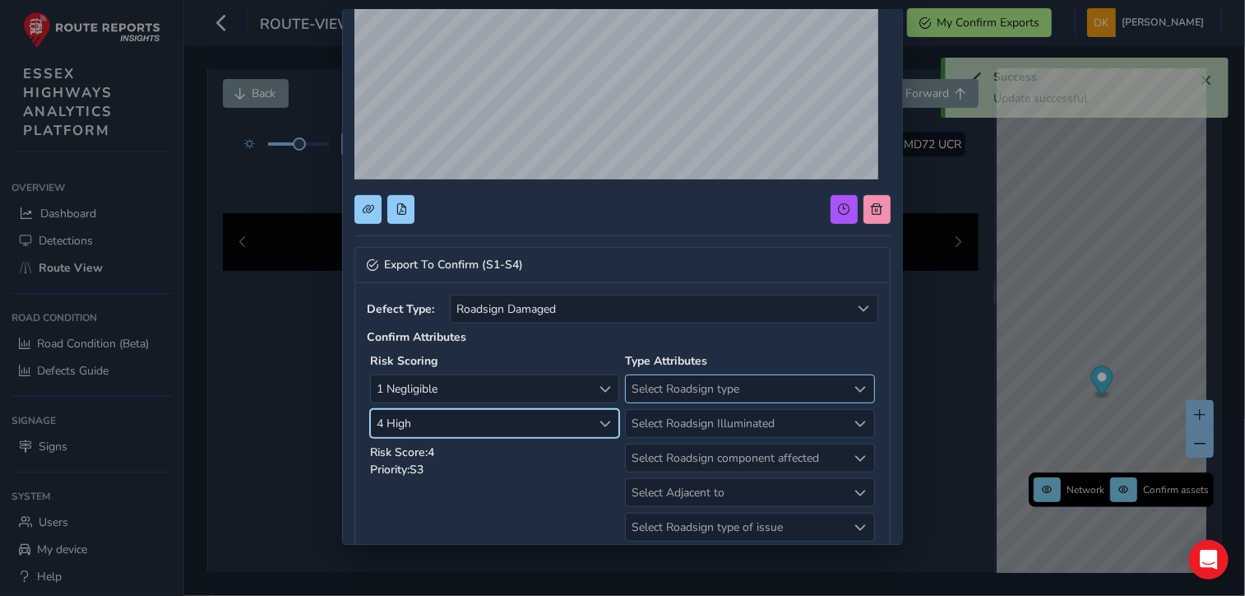
click at [855, 389] on span "Select Roadsign type" at bounding box center [861, 389] width 12 height 12
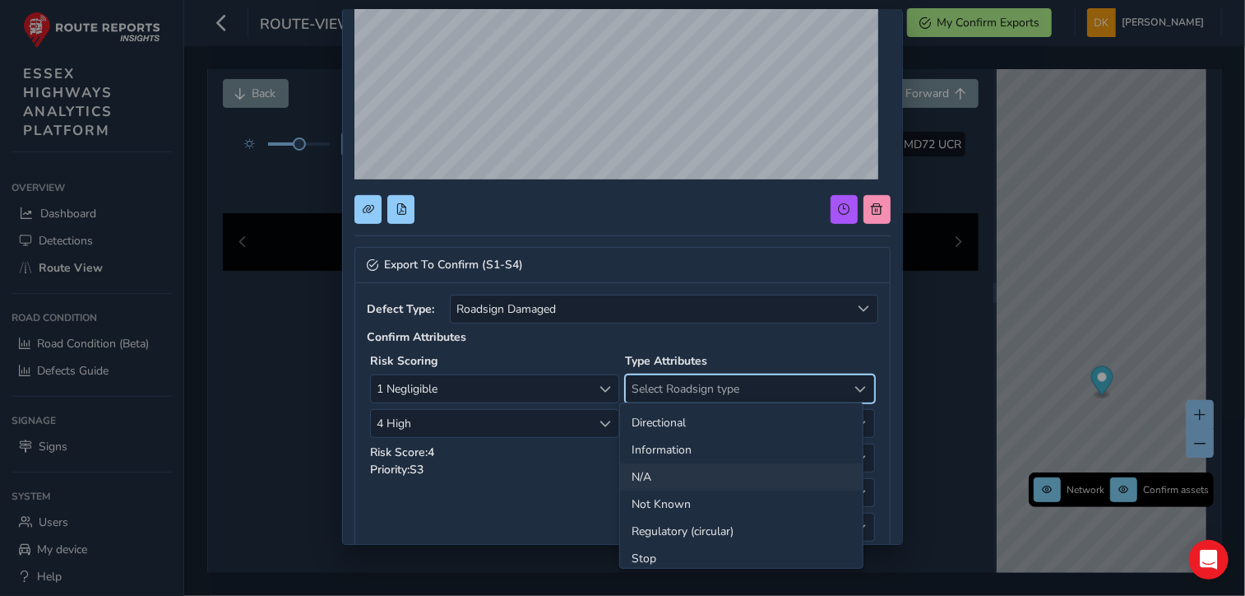
scroll to position [66, 0]
click at [714, 466] on li "Regulatory (circular)" at bounding box center [741, 466] width 243 height 27
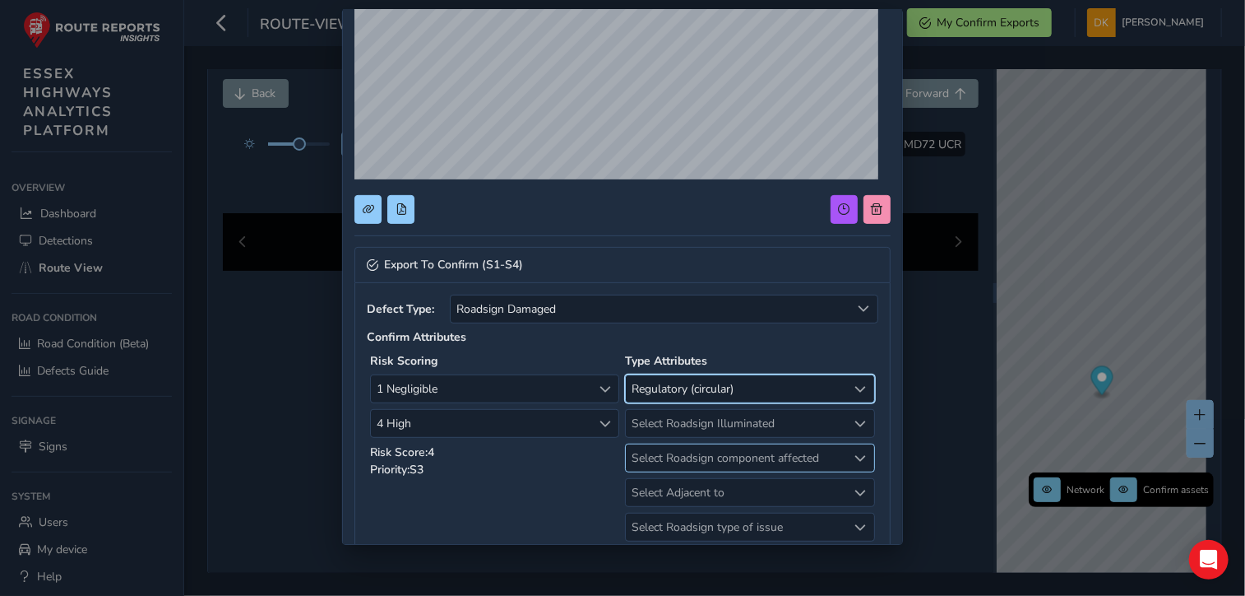
click at [855, 453] on span "Select Roadsign component affected" at bounding box center [861, 458] width 12 height 12
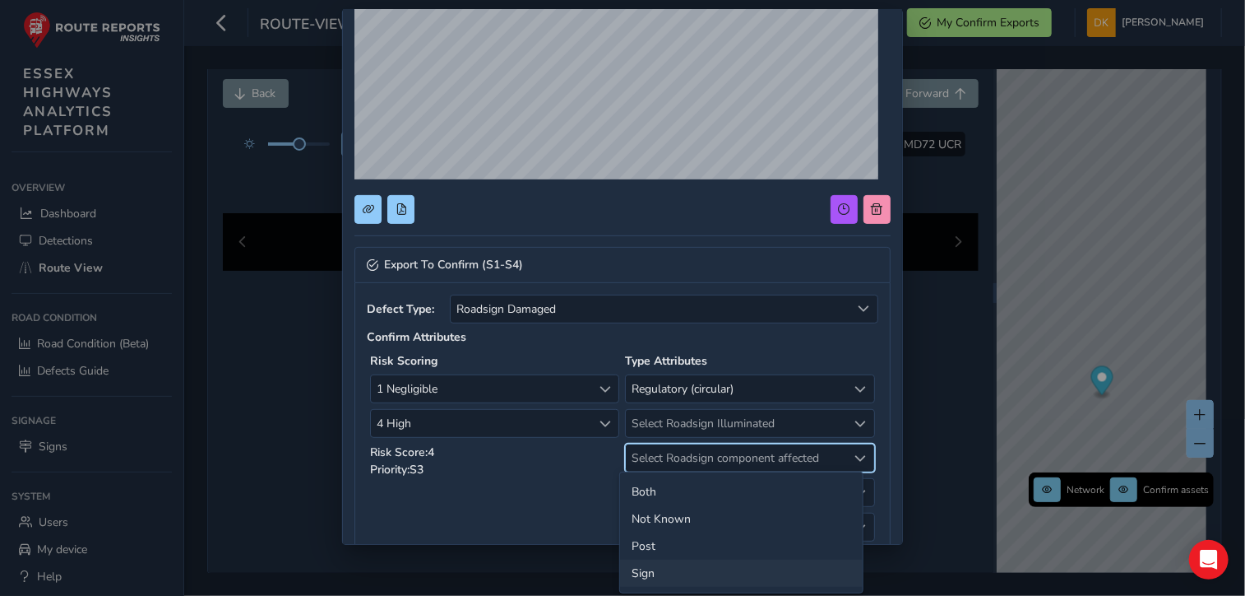
click at [650, 571] on li "Sign" at bounding box center [741, 572] width 243 height 27
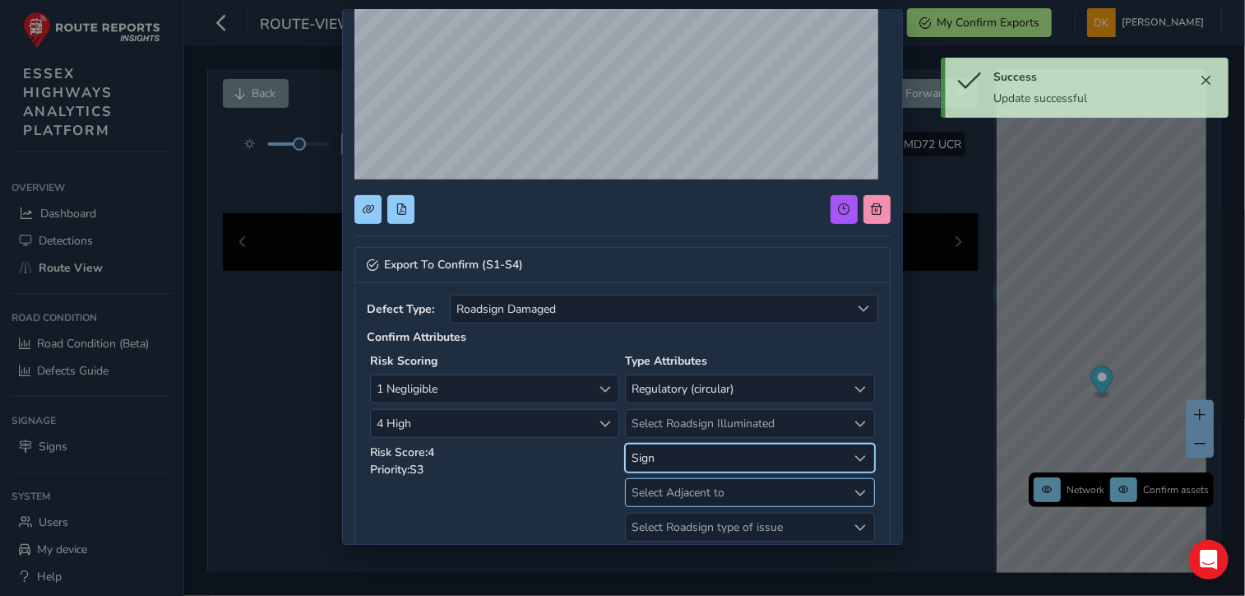
click at [855, 489] on span "Select Adjacent to" at bounding box center [861, 493] width 12 height 12
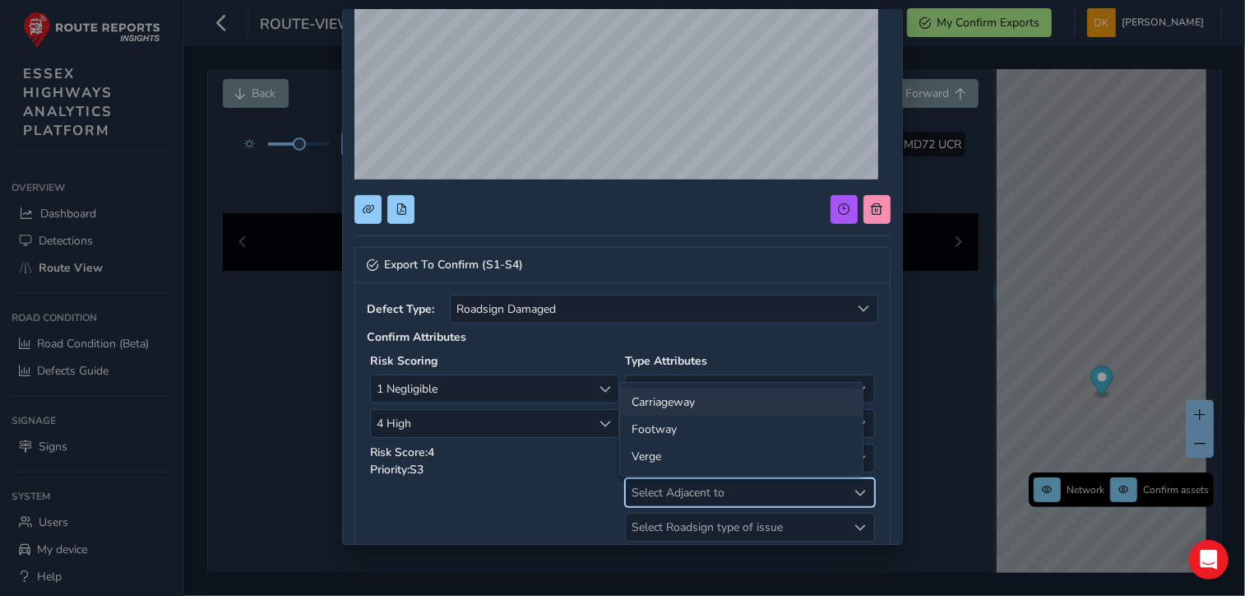
click at [670, 404] on li "Carriageway" at bounding box center [741, 401] width 243 height 27
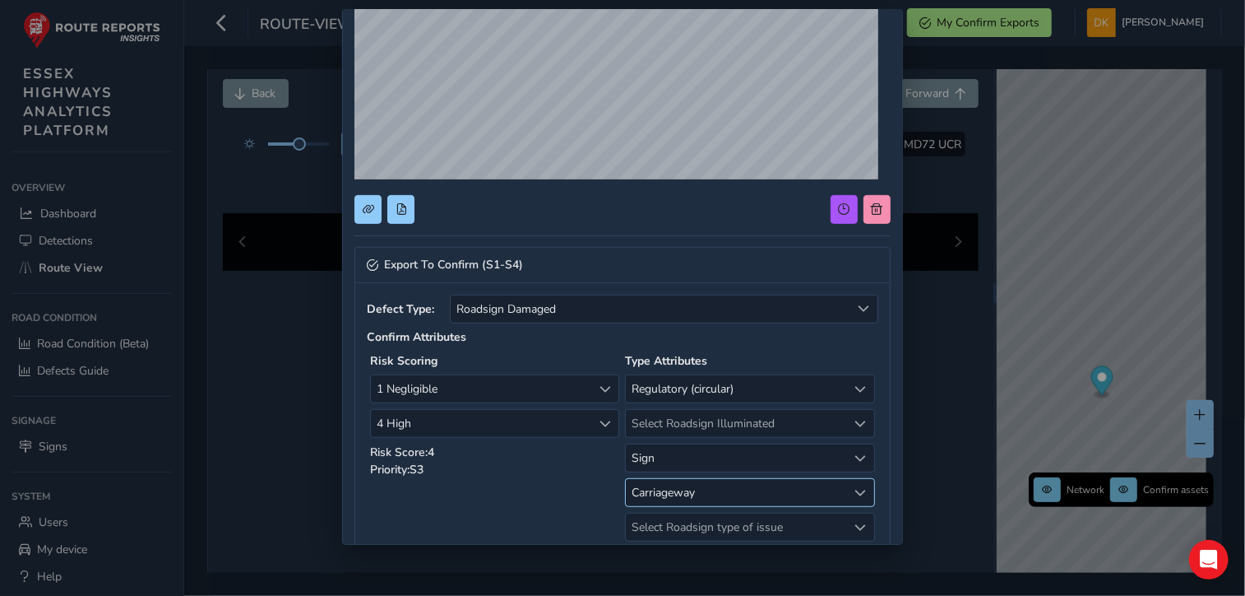
click at [855, 488] on span "Select Adjacent to" at bounding box center [861, 493] width 12 height 12
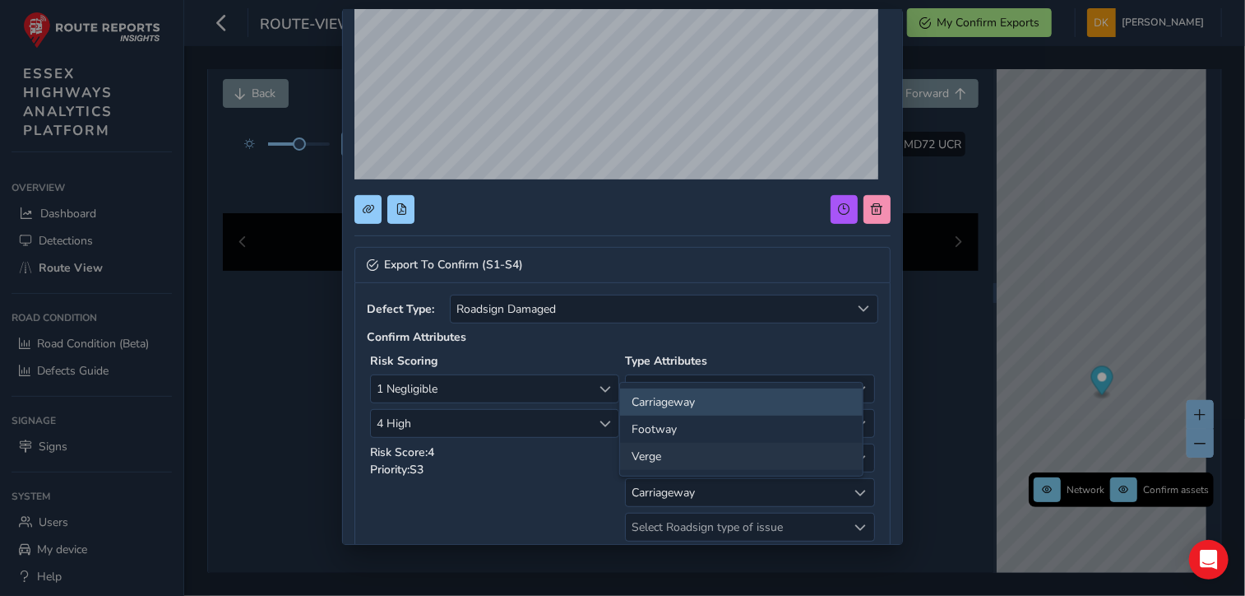
click at [646, 457] on li "Verge" at bounding box center [741, 456] width 243 height 27
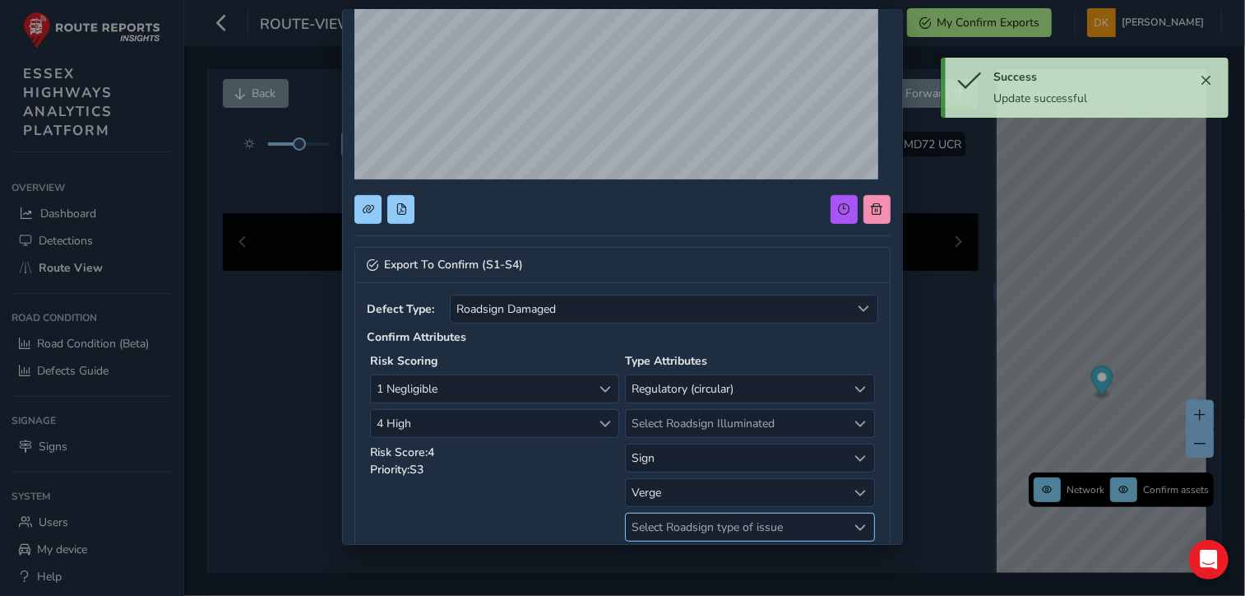
click at [855, 521] on span "Select Roadsign type of issue" at bounding box center [861, 527] width 12 height 12
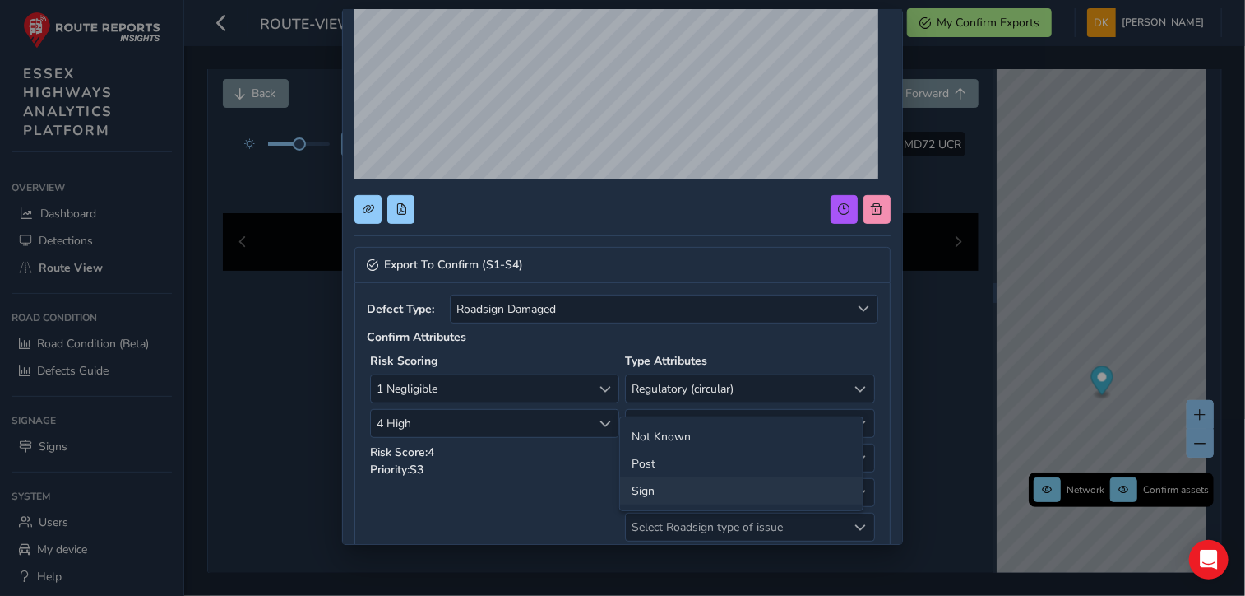
click at [652, 490] on li "Sign" at bounding box center [741, 490] width 243 height 27
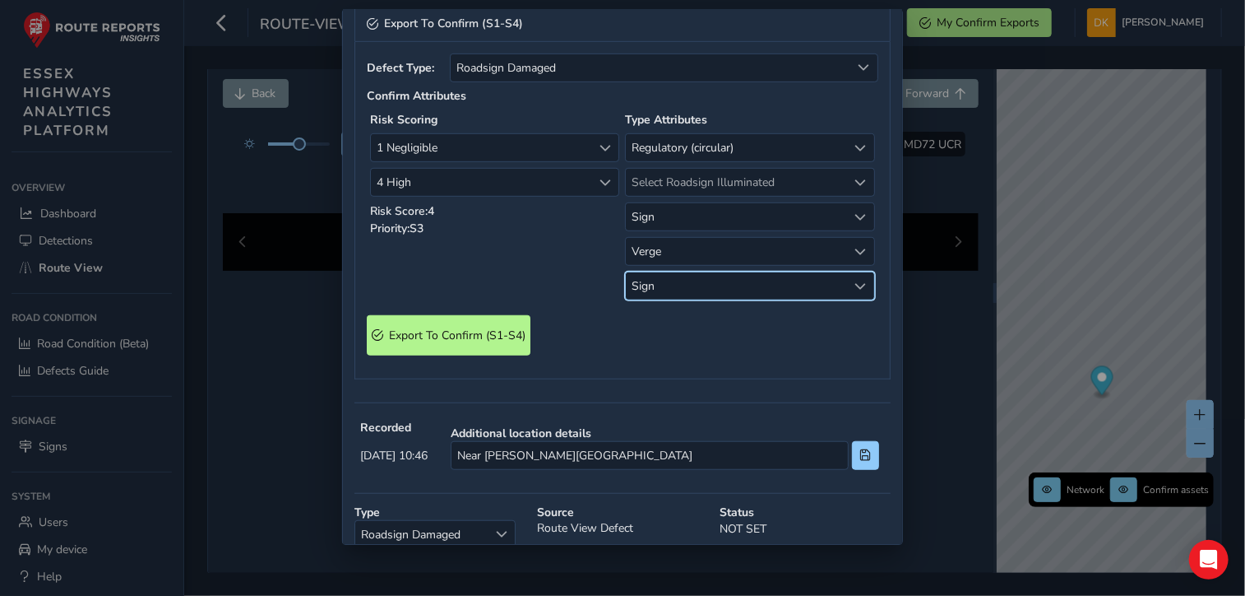
scroll to position [612, 0]
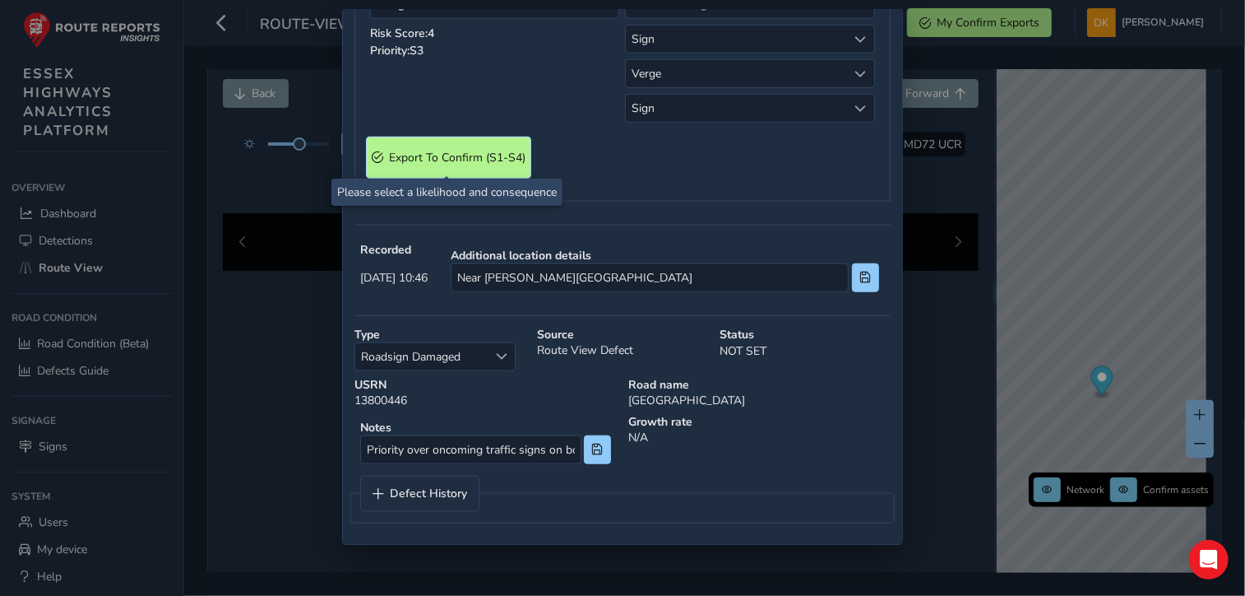
click at [456, 154] on span "Export To Confirm (S1-S4)" at bounding box center [457, 158] width 137 height 16
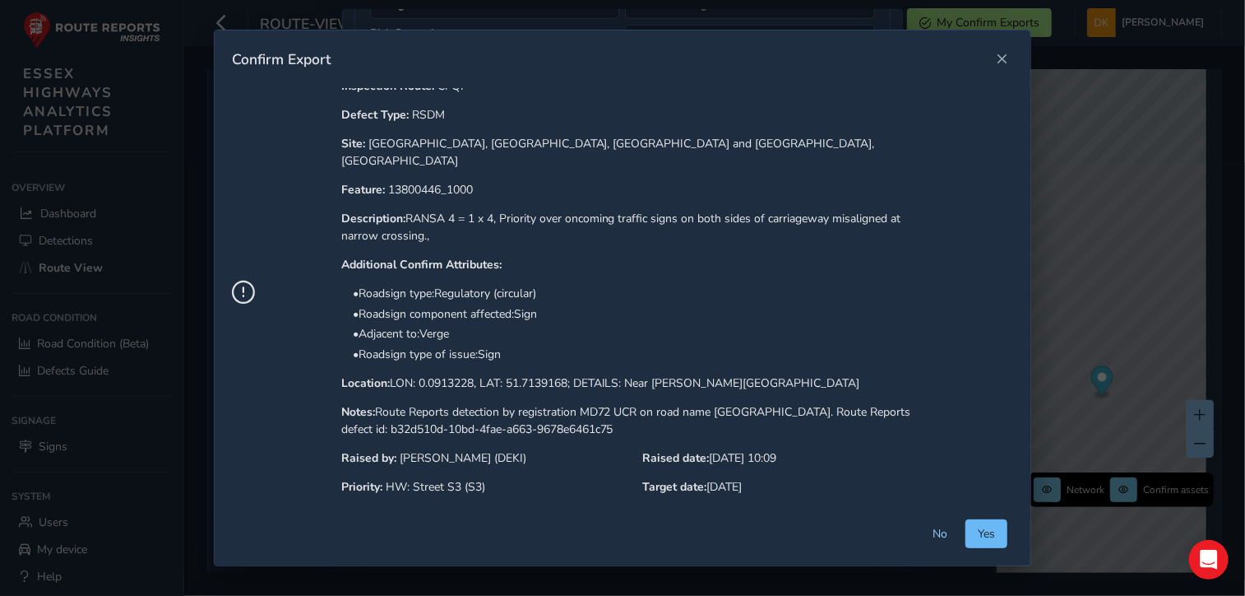
click at [994, 535] on span "Yes" at bounding box center [986, 534] width 17 height 16
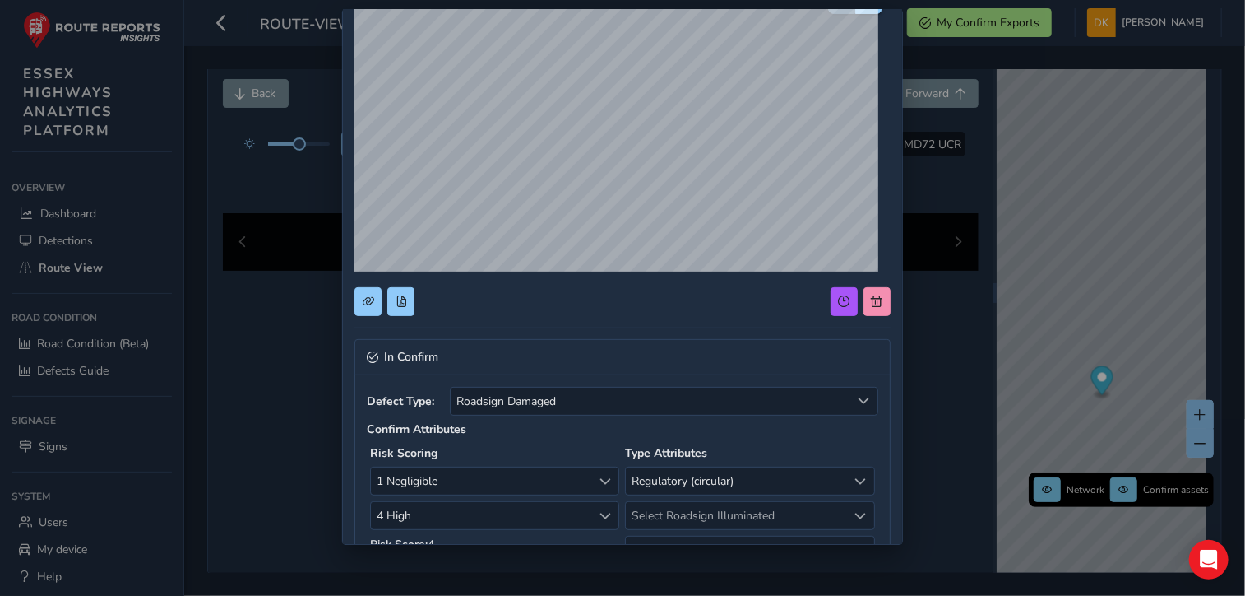
scroll to position [0, 0]
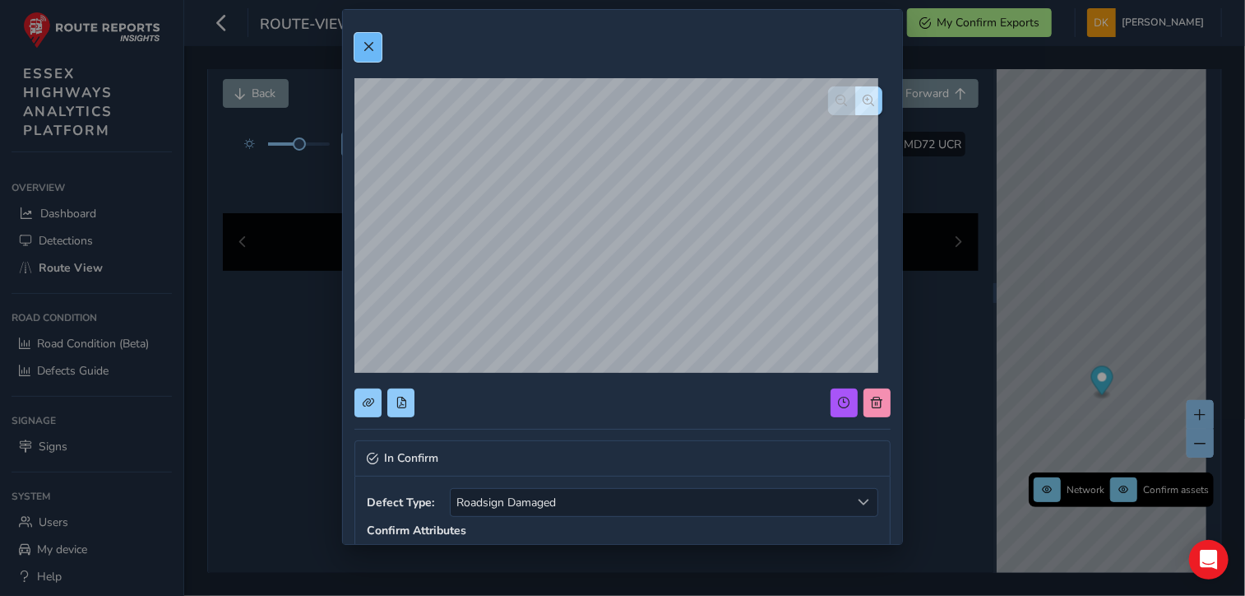
click at [374, 52] on button at bounding box center [368, 47] width 27 height 29
